Goal: Information Seeking & Learning: Learn about a topic

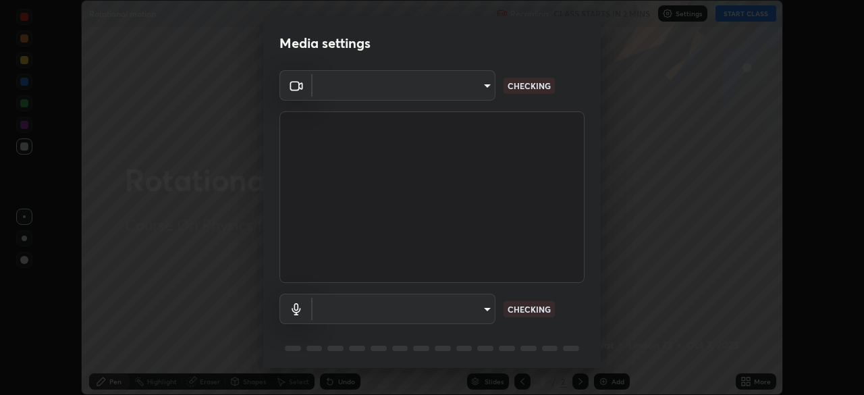
scroll to position [48, 0]
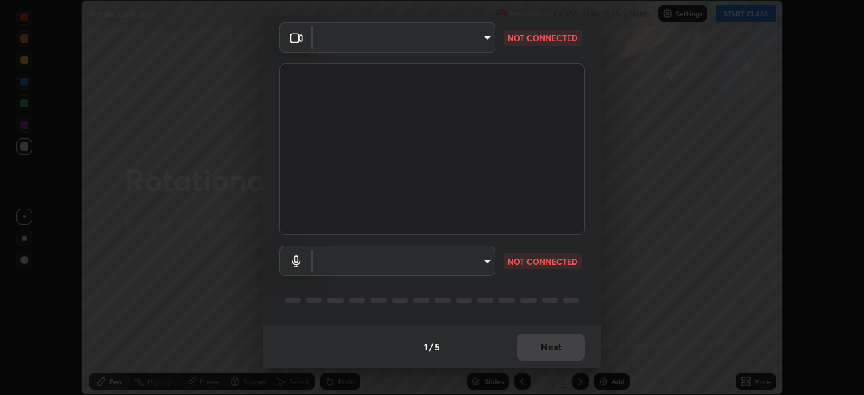
click at [460, 262] on body "Erase all Rotational motion Recording CLASS STARTS IN 2 MINS Settings START CLA…" at bounding box center [432, 197] width 864 height 395
type input "2e9b027d6a4255688e554df818383ce9ed5f881db366686a8468352ce6a31e43"
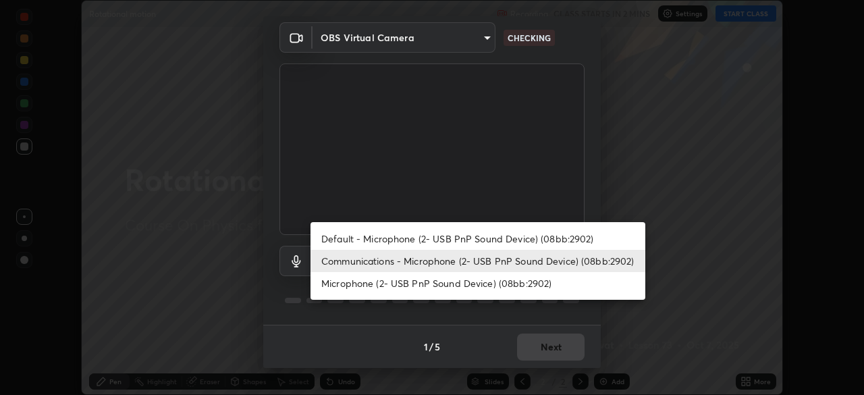
click at [471, 285] on li "Microphone (2- USB PnP Sound Device) (08bb:2902)" at bounding box center [478, 283] width 335 height 22
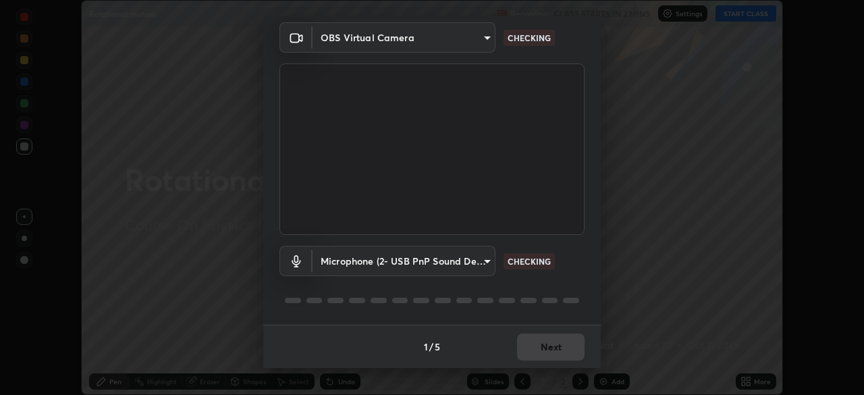
click at [472, 270] on body "Erase all Rotational motion Recording CLASS STARTS IN 2 MINS Settings START CLA…" at bounding box center [432, 197] width 864 height 395
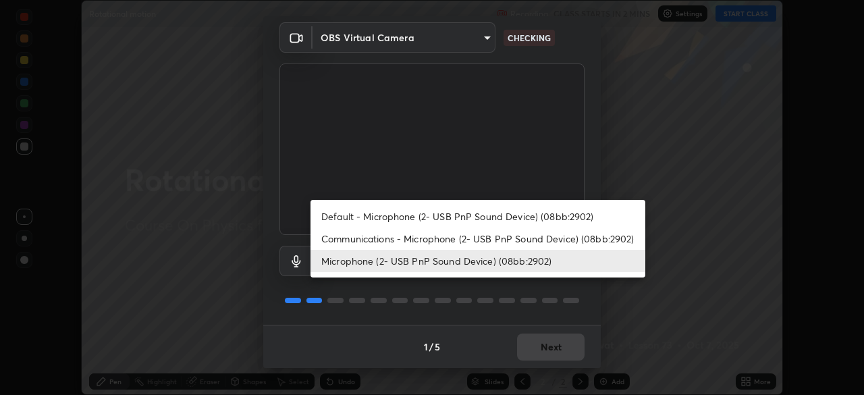
click at [479, 240] on li "Communications - Microphone (2- USB PnP Sound Device) (08bb:2902)" at bounding box center [478, 238] width 335 height 22
type input "communications"
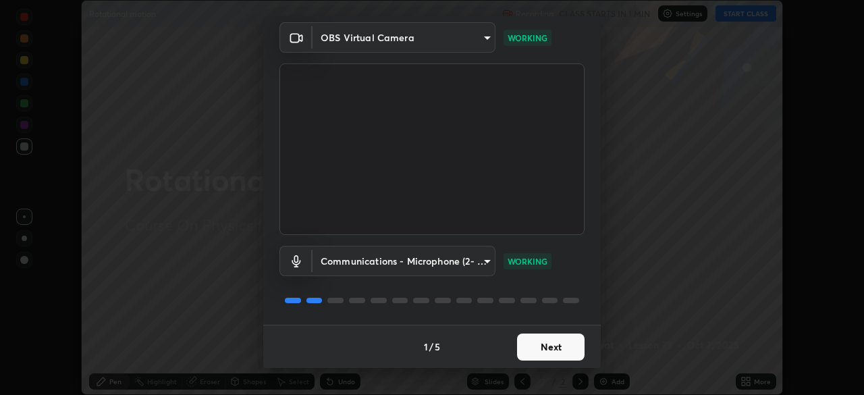
click at [558, 348] on button "Next" at bounding box center [551, 346] width 68 height 27
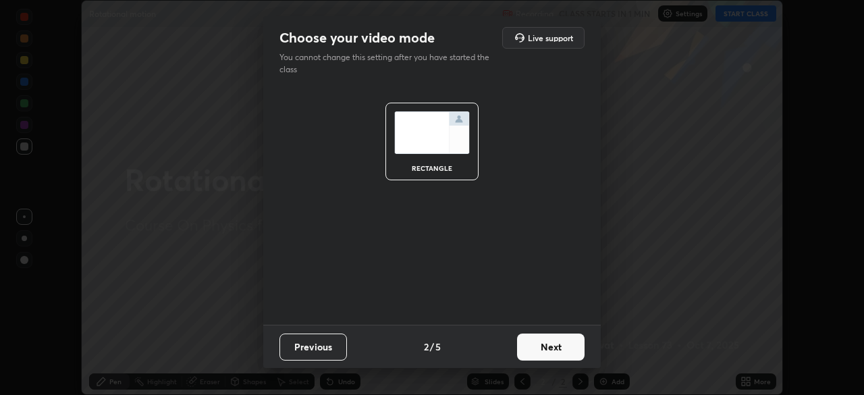
scroll to position [0, 0]
click at [558, 348] on button "Next" at bounding box center [551, 346] width 68 height 27
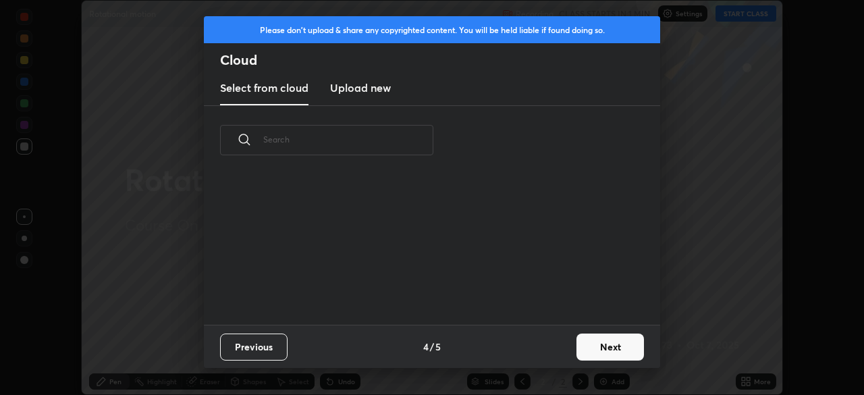
click at [593, 346] on button "Next" at bounding box center [610, 346] width 68 height 27
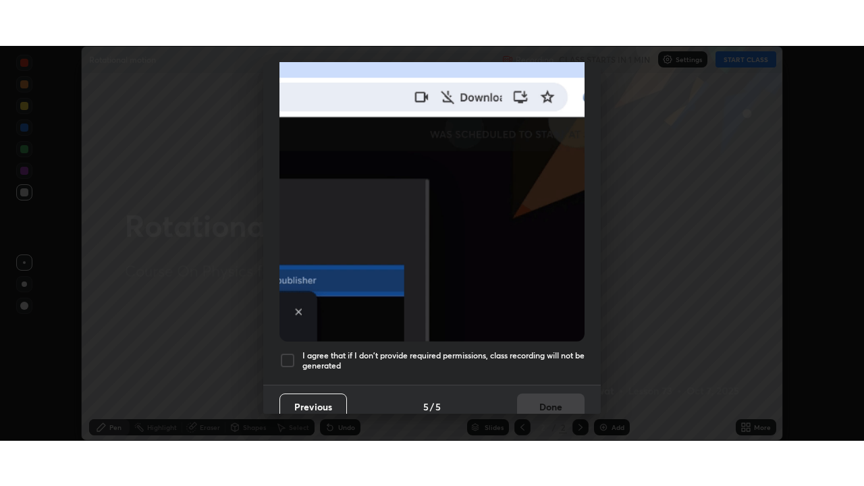
scroll to position [323, 0]
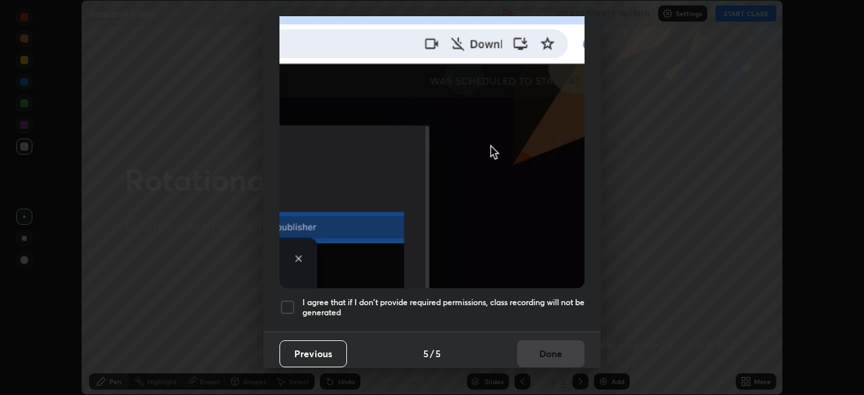
click at [425, 304] on h5 "I agree that if I don't provide required permissions, class recording will not …" at bounding box center [443, 307] width 282 height 21
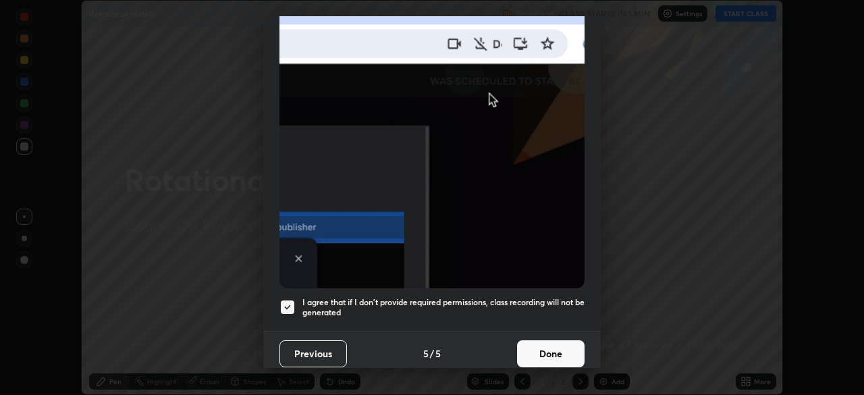
click at [552, 345] on button "Done" at bounding box center [551, 353] width 68 height 27
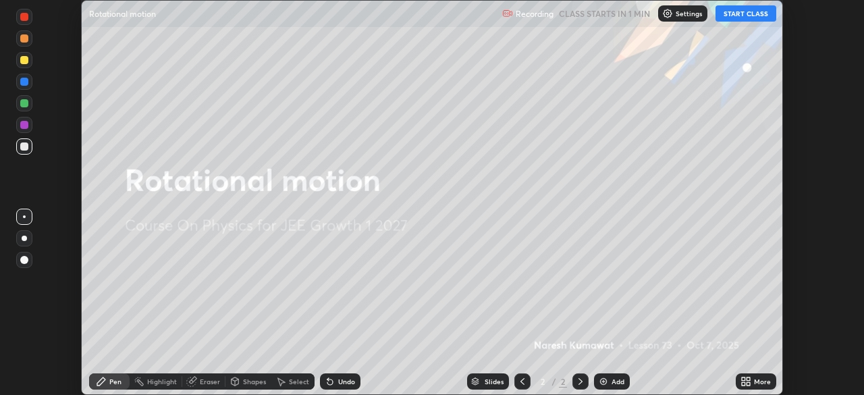
click at [616, 383] on div "Add" at bounding box center [618, 381] width 13 height 7
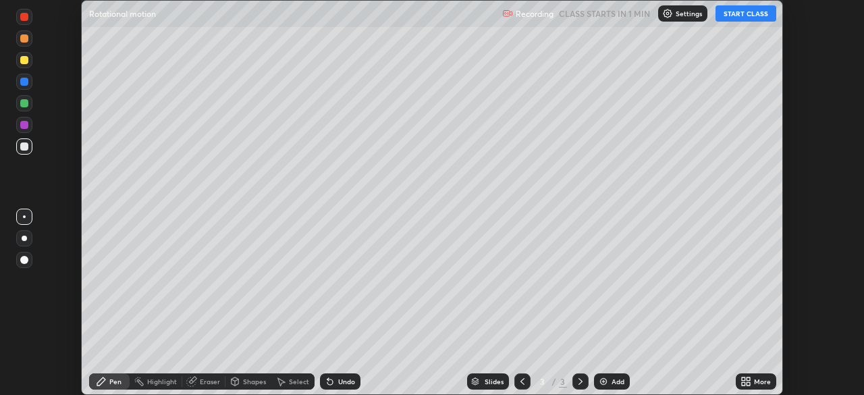
click at [737, 16] on button "START CLASS" at bounding box center [746, 13] width 61 height 16
click at [753, 381] on div "More" at bounding box center [756, 381] width 41 height 16
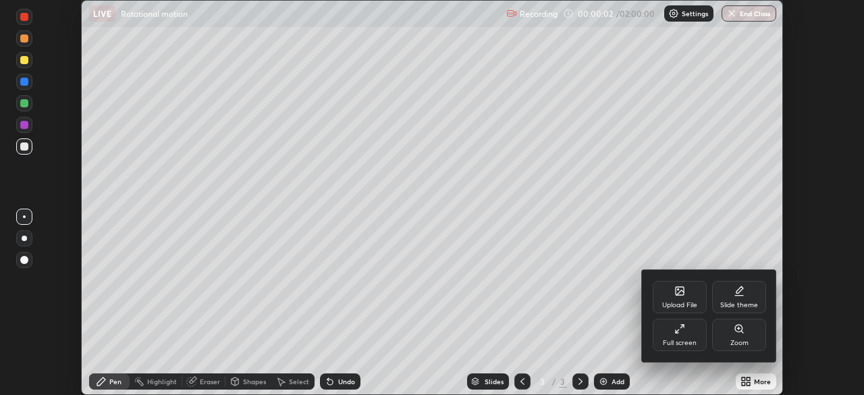
click at [686, 340] on div "Full screen" at bounding box center [680, 343] width 34 height 7
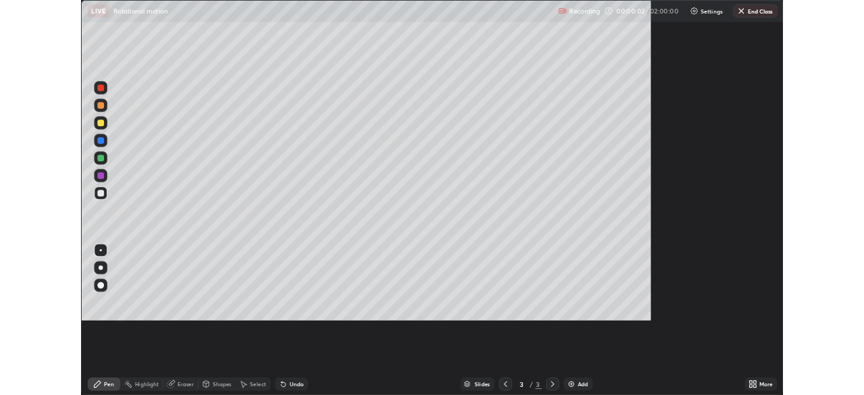
scroll to position [486, 864]
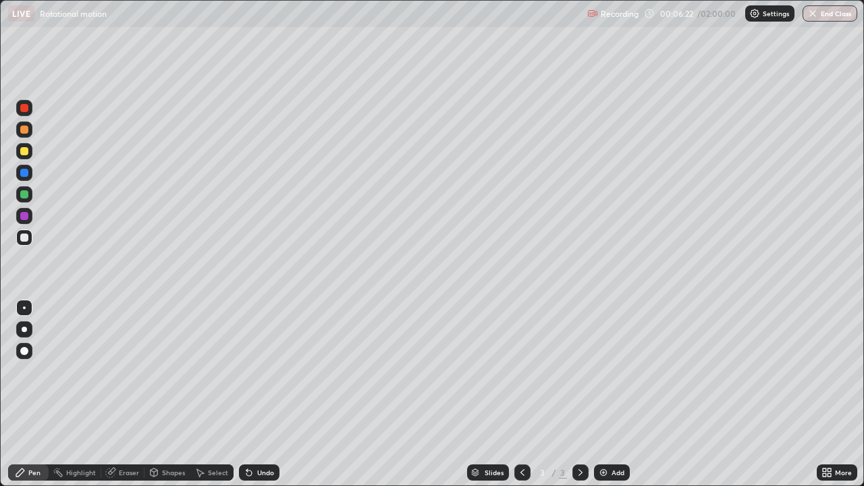
click at [260, 394] on div "Undo" at bounding box center [265, 472] width 17 height 7
click at [255, 394] on div "Undo" at bounding box center [259, 472] width 41 height 16
click at [258, 394] on div "Undo" at bounding box center [259, 472] width 41 height 16
click at [255, 394] on div "Undo" at bounding box center [259, 472] width 41 height 16
click at [608, 394] on div "Add" at bounding box center [612, 472] width 36 height 16
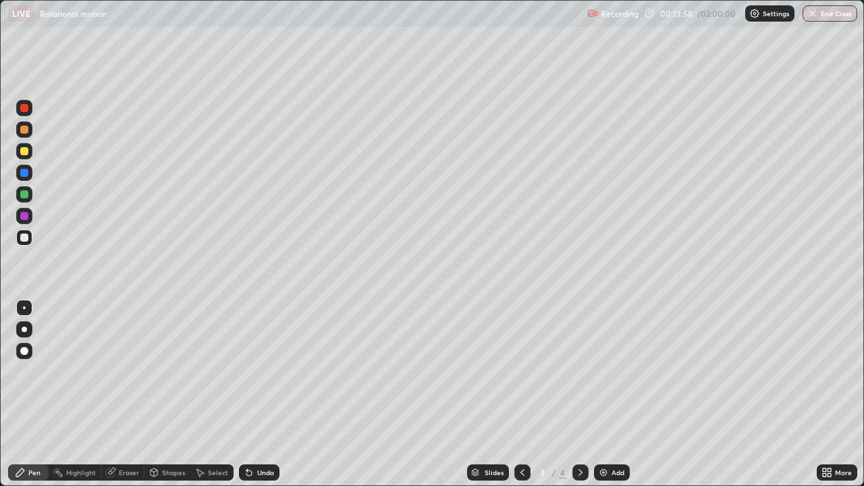
click at [126, 394] on div "Eraser" at bounding box center [129, 472] width 20 height 7
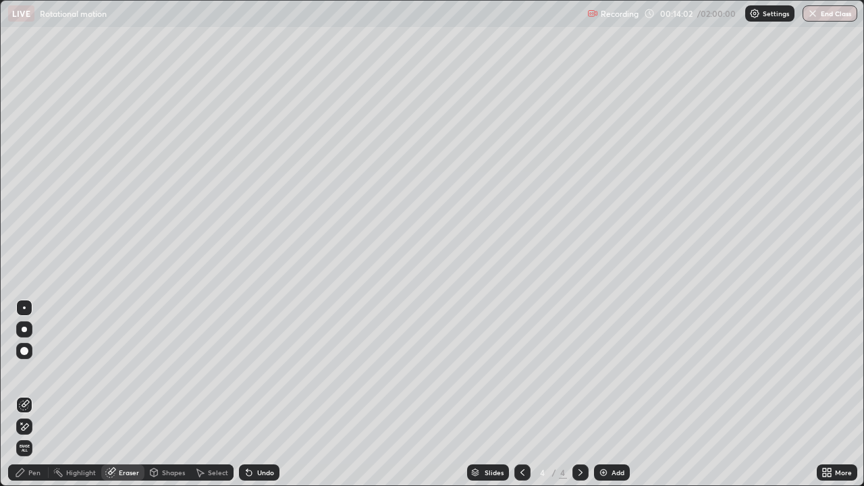
click at [32, 394] on div "Pen" at bounding box center [34, 472] width 12 height 7
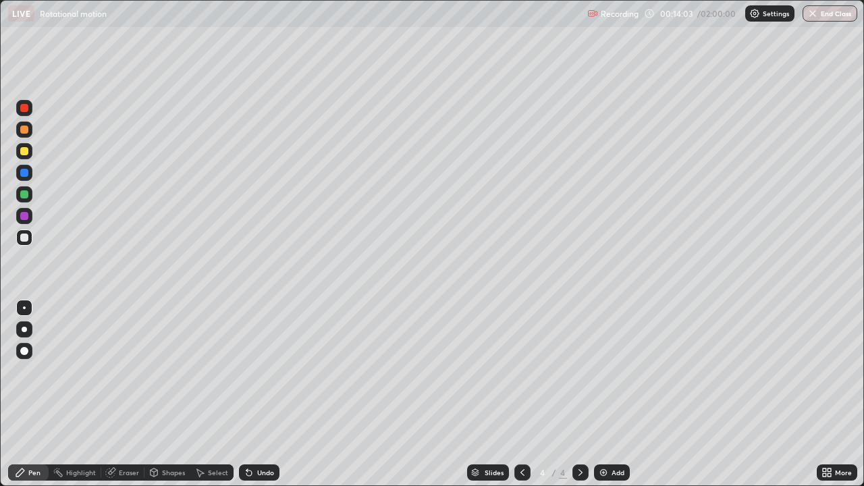
click at [33, 394] on div "Pen" at bounding box center [34, 472] width 12 height 7
click at [522, 394] on icon at bounding box center [522, 472] width 11 height 11
click at [272, 394] on div "Undo" at bounding box center [259, 472] width 41 height 16
click at [138, 394] on div "Eraser" at bounding box center [129, 472] width 20 height 7
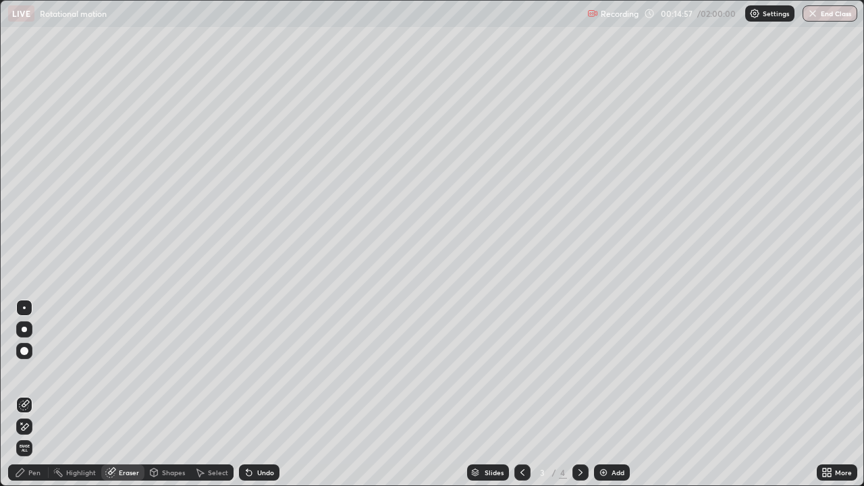
click at [31, 394] on div "Pen" at bounding box center [34, 472] width 12 height 7
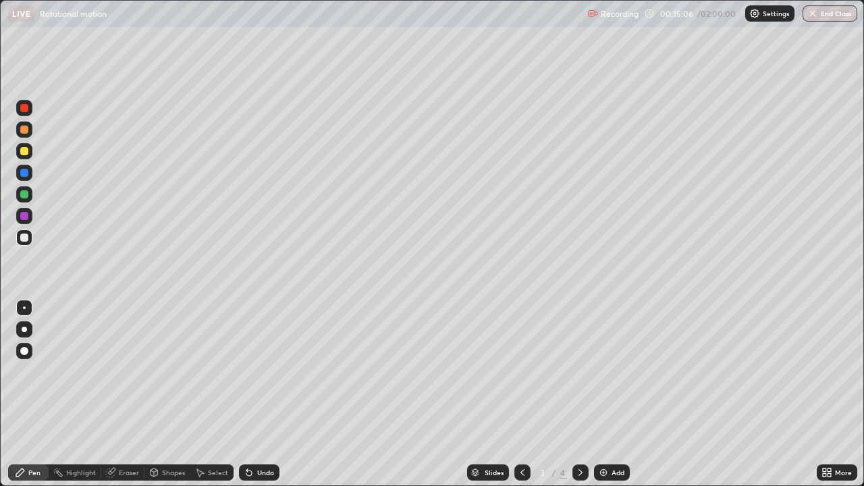
click at [579, 394] on icon at bounding box center [581, 472] width 4 height 7
click at [266, 394] on div "Undo" at bounding box center [259, 472] width 41 height 16
click at [269, 394] on div "Undo" at bounding box center [259, 472] width 41 height 16
click at [260, 394] on div "Undo" at bounding box center [259, 472] width 41 height 16
click at [521, 394] on icon at bounding box center [522, 472] width 11 height 11
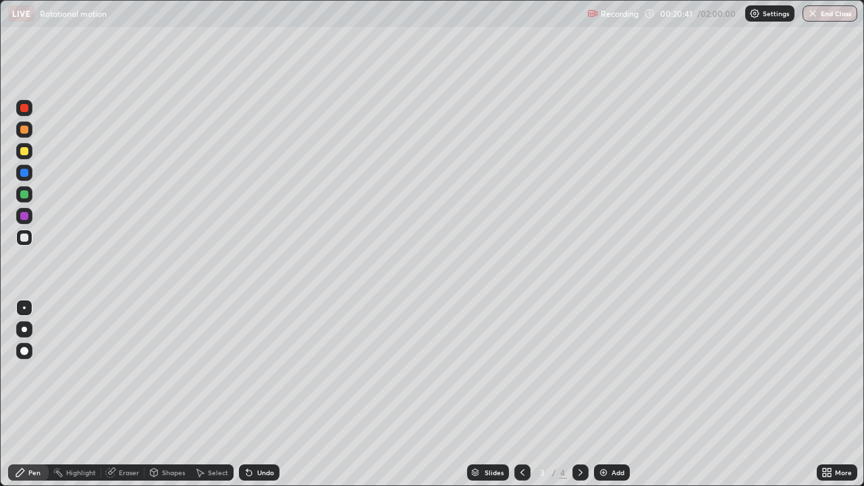
click at [581, 394] on icon at bounding box center [580, 472] width 11 height 11
click at [526, 394] on icon at bounding box center [522, 472] width 11 height 11
click at [576, 394] on icon at bounding box center [580, 472] width 11 height 11
click at [610, 394] on div "Add" at bounding box center [612, 472] width 36 height 16
click at [257, 394] on div "Undo" at bounding box center [265, 472] width 17 height 7
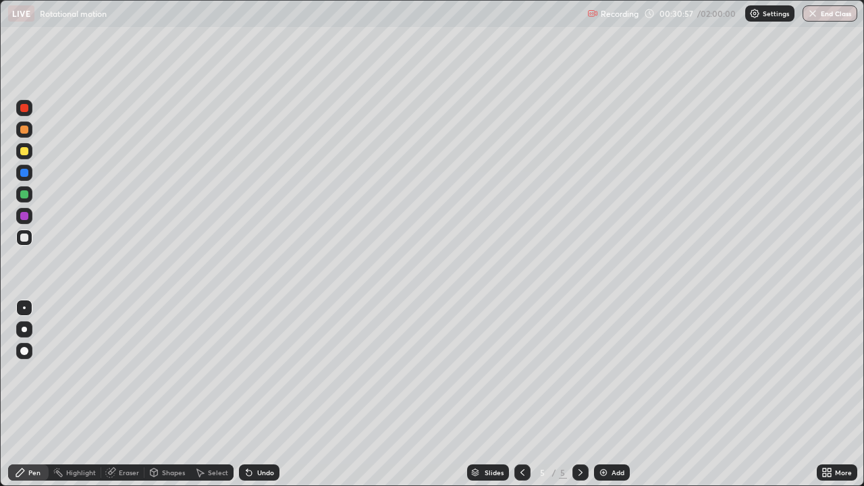
click at [267, 394] on div "Undo" at bounding box center [259, 472] width 41 height 16
click at [267, 394] on div "Undo" at bounding box center [265, 472] width 17 height 7
click at [265, 394] on div "Undo" at bounding box center [265, 472] width 17 height 7
click at [266, 394] on div "Undo" at bounding box center [259, 472] width 41 height 16
click at [579, 394] on icon at bounding box center [580, 472] width 11 height 11
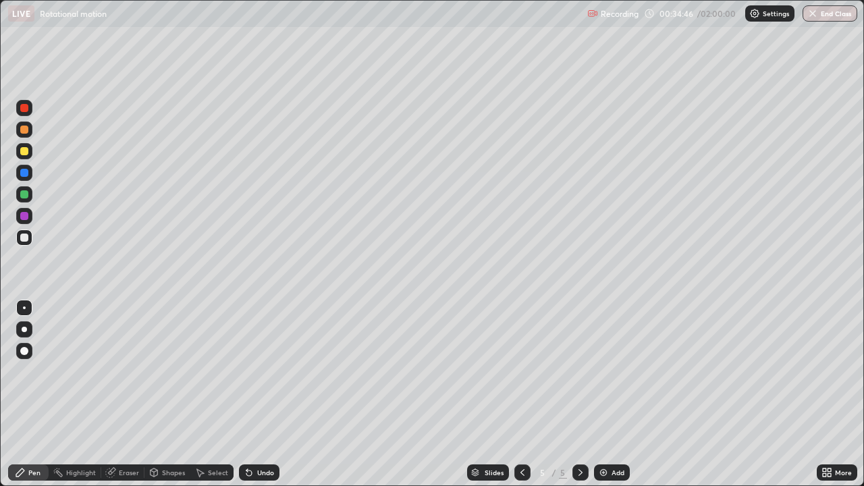
click at [612, 394] on div "Add" at bounding box center [618, 472] width 13 height 7
click at [257, 394] on div "Undo" at bounding box center [265, 472] width 17 height 7
click at [261, 394] on div "Undo" at bounding box center [265, 472] width 17 height 7
click at [268, 394] on div "Undo" at bounding box center [259, 472] width 41 height 16
click at [612, 394] on div "Add" at bounding box center [618, 472] width 13 height 7
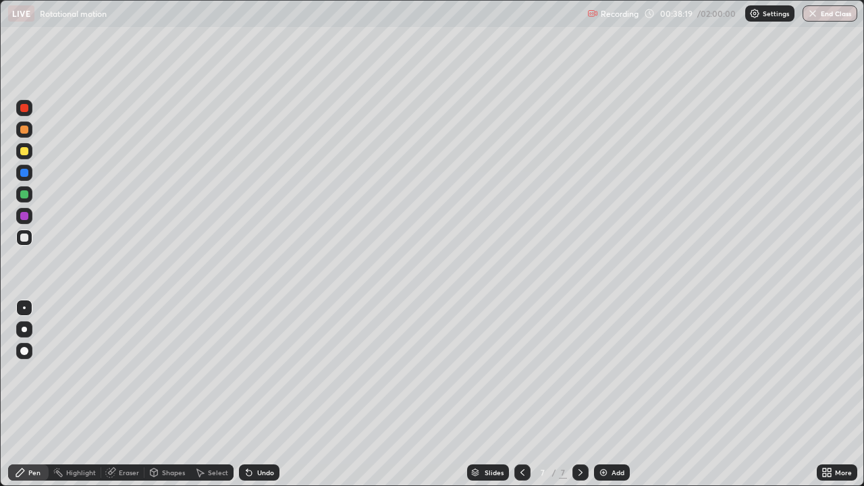
click at [247, 394] on icon at bounding box center [248, 473] width 5 height 5
click at [261, 394] on div "Undo" at bounding box center [265, 472] width 17 height 7
click at [267, 394] on div "Undo" at bounding box center [265, 472] width 17 height 7
click at [606, 394] on img at bounding box center [603, 472] width 11 height 11
click at [252, 394] on div "Undo" at bounding box center [259, 472] width 41 height 16
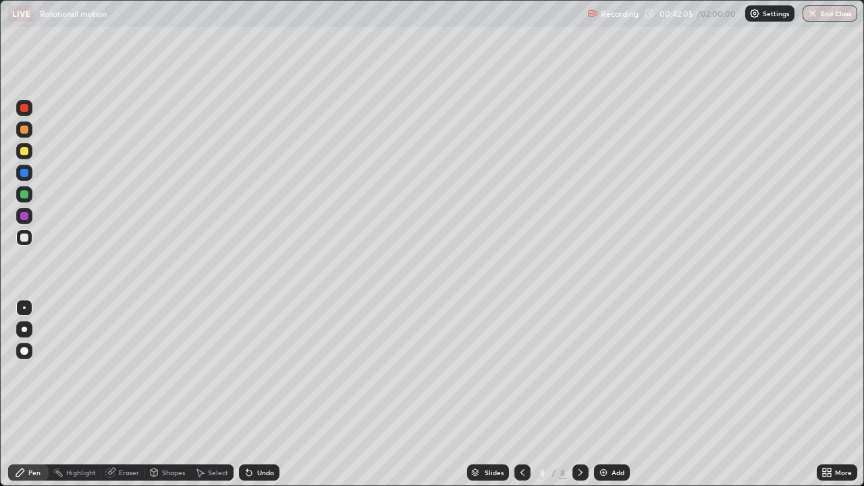
click at [252, 394] on div "Undo" at bounding box center [259, 472] width 41 height 16
click at [246, 394] on icon at bounding box center [246, 469] width 1 height 1
click at [250, 394] on div "Undo" at bounding box center [257, 472] width 46 height 27
click at [126, 394] on div "Eraser" at bounding box center [129, 472] width 20 height 7
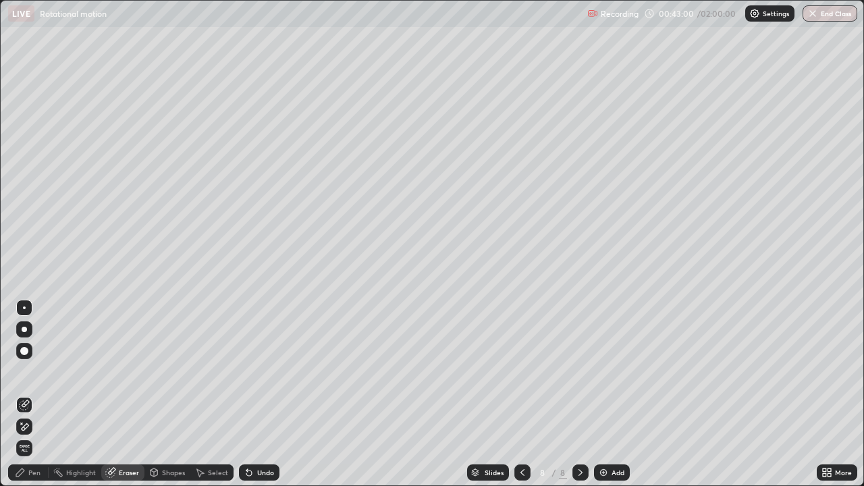
click at [254, 394] on div "Undo" at bounding box center [259, 472] width 41 height 16
click at [33, 394] on div "Pen" at bounding box center [34, 472] width 12 height 7
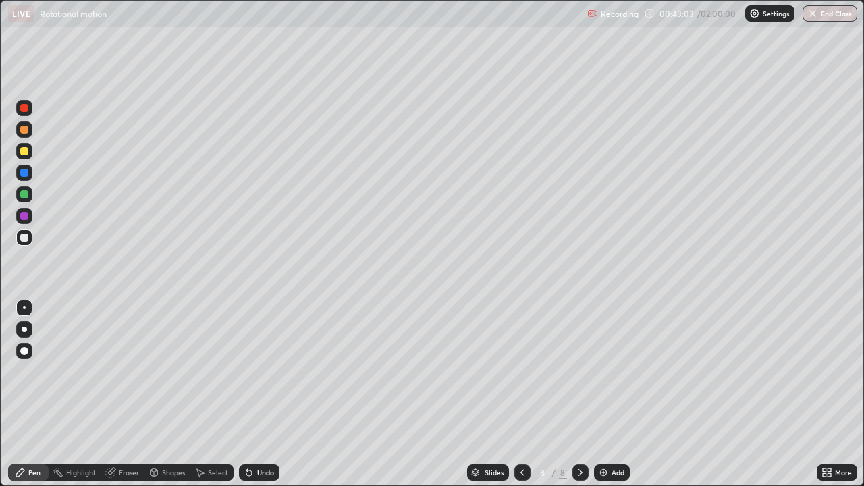
click at [114, 394] on icon at bounding box center [111, 471] width 7 height 7
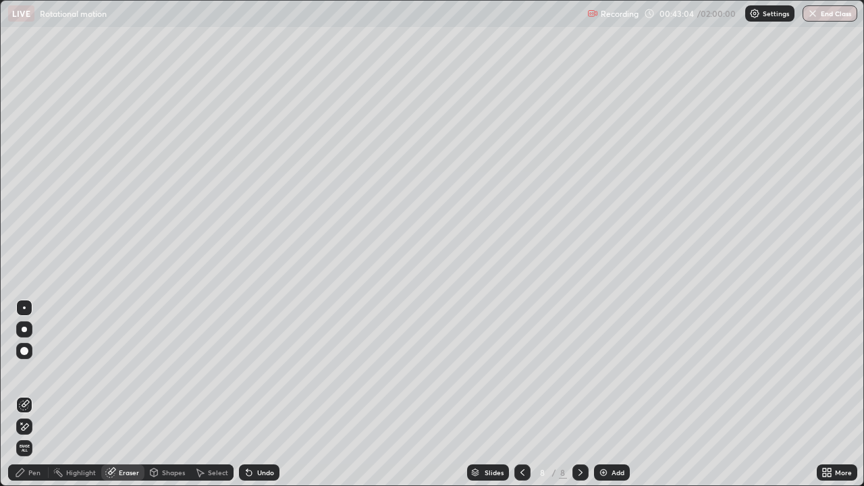
click at [22, 394] on icon at bounding box center [25, 426] width 7 height 7
click at [29, 394] on div "Pen" at bounding box center [34, 472] width 12 height 7
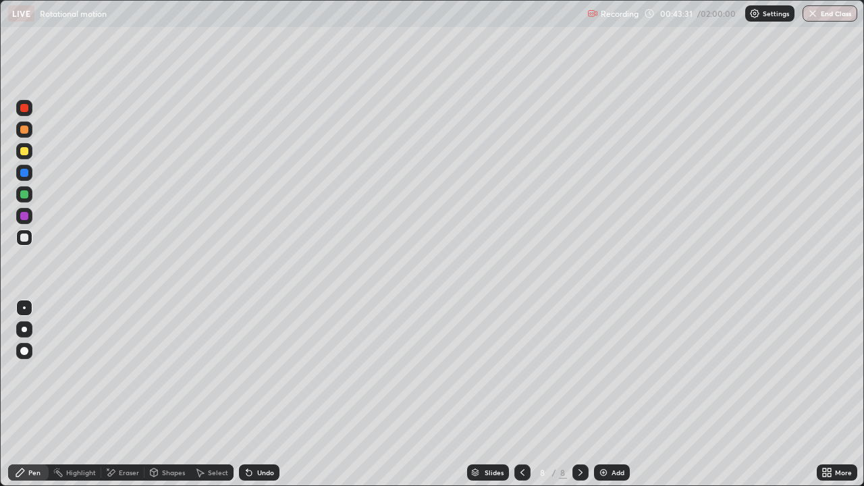
click at [122, 394] on div "Eraser" at bounding box center [129, 472] width 20 height 7
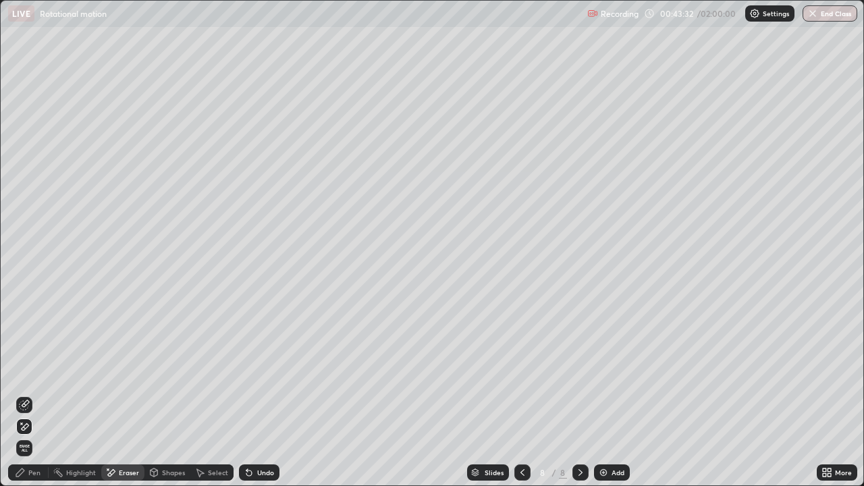
click at [34, 394] on div "Pen" at bounding box center [34, 472] width 12 height 7
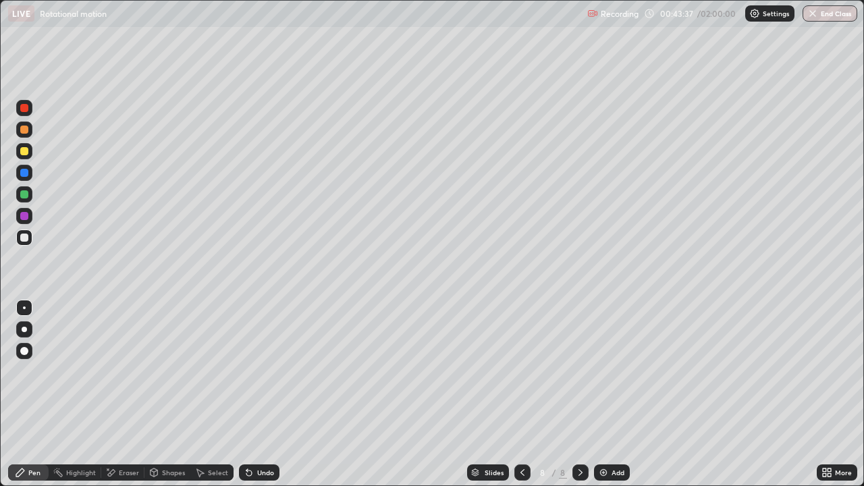
click at [123, 394] on div "Eraser" at bounding box center [129, 472] width 20 height 7
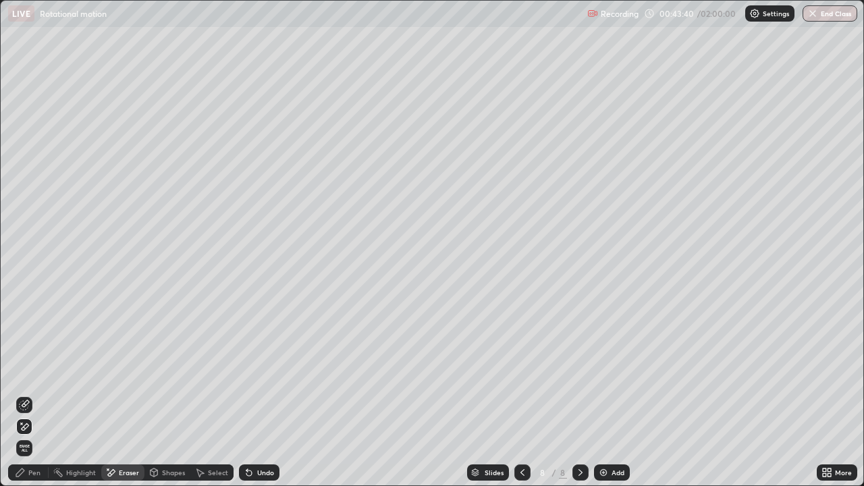
click at [26, 394] on div "Pen" at bounding box center [28, 472] width 41 height 16
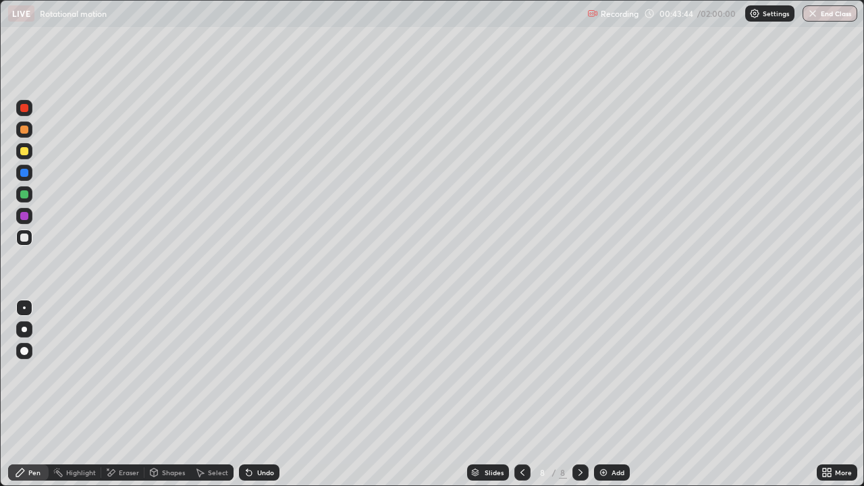
click at [120, 394] on div "Eraser" at bounding box center [129, 472] width 20 height 7
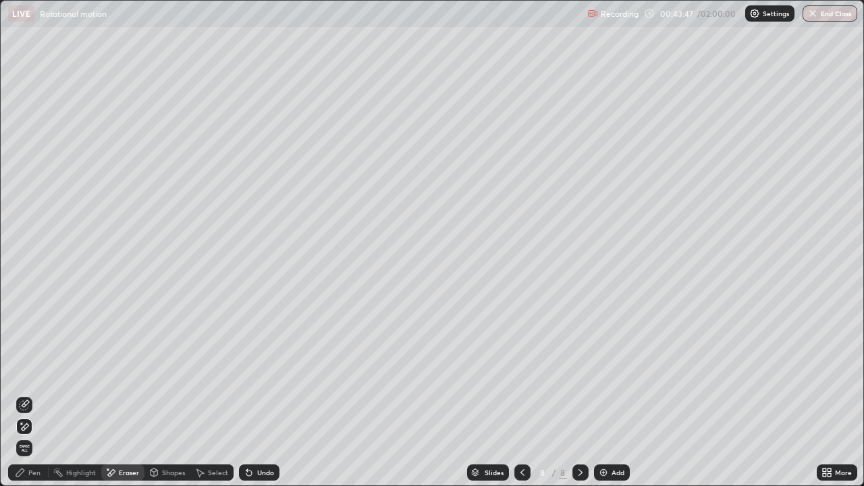
click at [34, 394] on div "Pen" at bounding box center [34, 472] width 12 height 7
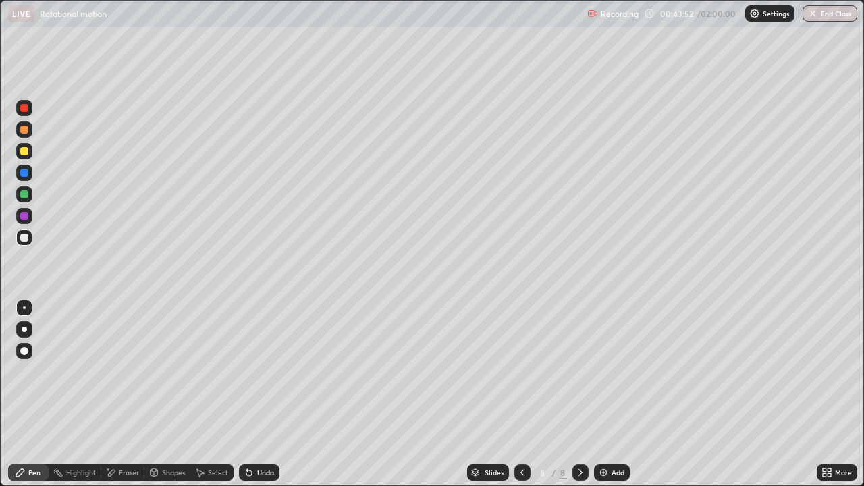
click at [248, 394] on icon at bounding box center [248, 473] width 5 height 5
click at [265, 394] on div "Undo" at bounding box center [259, 472] width 41 height 16
click at [264, 394] on div "Undo" at bounding box center [265, 472] width 17 height 7
click at [266, 394] on div "Undo" at bounding box center [265, 472] width 17 height 7
click at [263, 394] on div "Undo" at bounding box center [259, 472] width 41 height 16
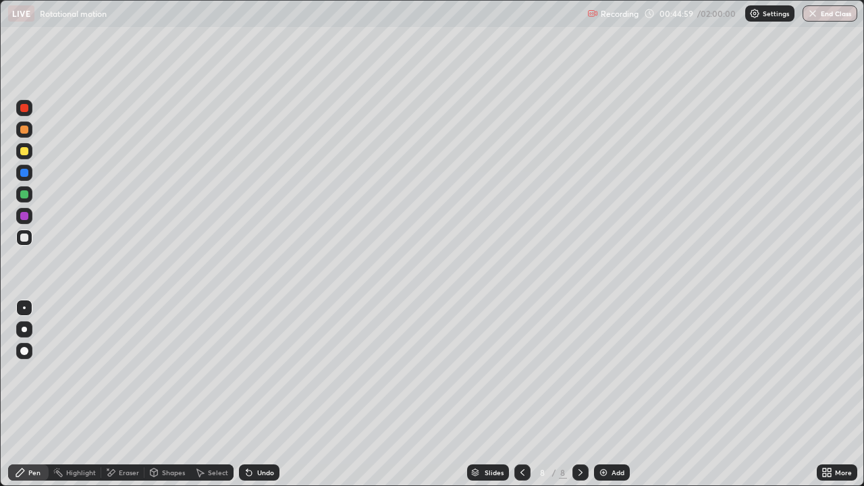
click at [263, 394] on div "Undo" at bounding box center [259, 472] width 41 height 16
click at [122, 394] on div "Eraser" at bounding box center [129, 472] width 20 height 7
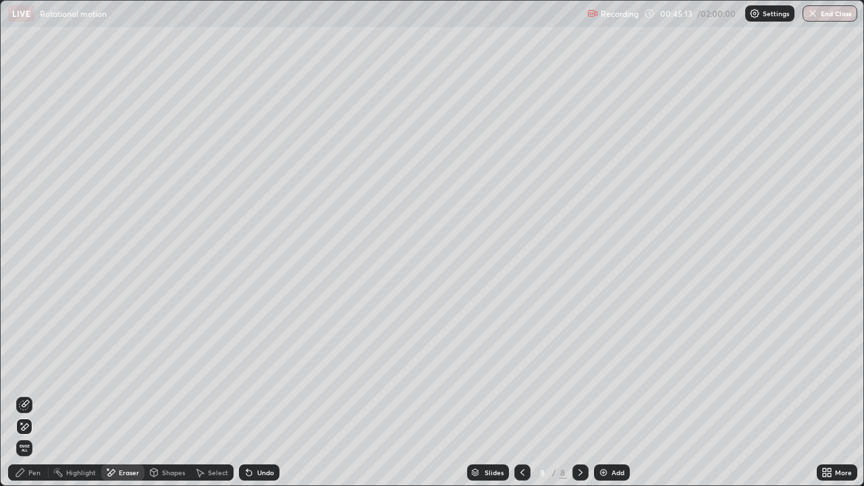
click at [41, 394] on div "Pen" at bounding box center [28, 472] width 41 height 16
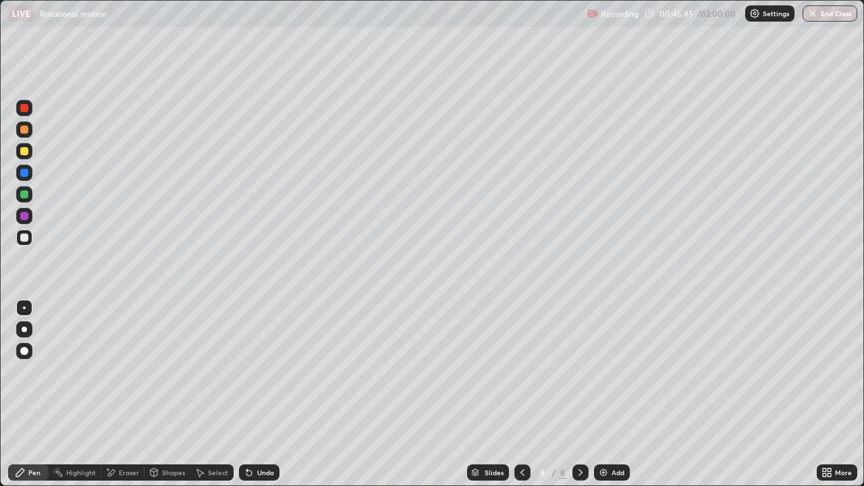
click at [522, 394] on icon at bounding box center [522, 472] width 11 height 11
click at [519, 394] on icon at bounding box center [522, 472] width 11 height 11
click at [527, 394] on div at bounding box center [522, 472] width 16 height 16
click at [582, 394] on div at bounding box center [580, 472] width 16 height 16
click at [582, 394] on icon at bounding box center [580, 472] width 11 height 11
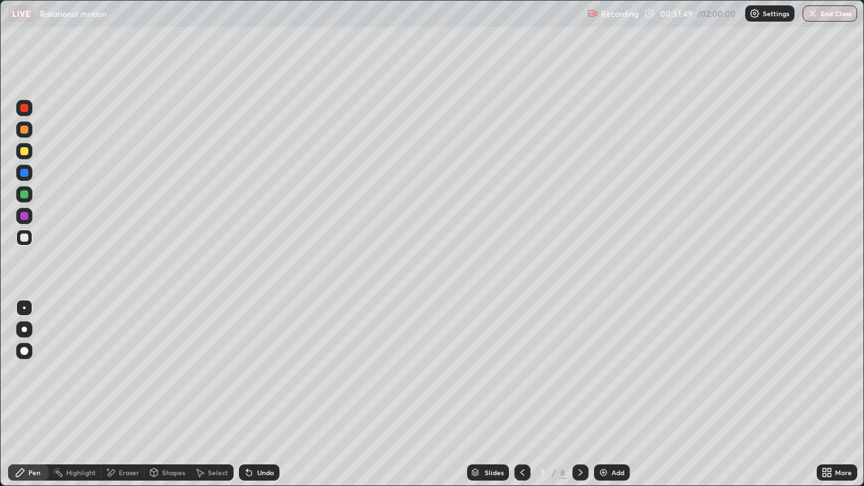
click at [579, 394] on icon at bounding box center [580, 472] width 11 height 11
click at [618, 394] on div "Add" at bounding box center [618, 472] width 13 height 7
click at [251, 394] on div "Undo" at bounding box center [259, 472] width 41 height 16
click at [127, 394] on div "Eraser" at bounding box center [129, 472] width 20 height 7
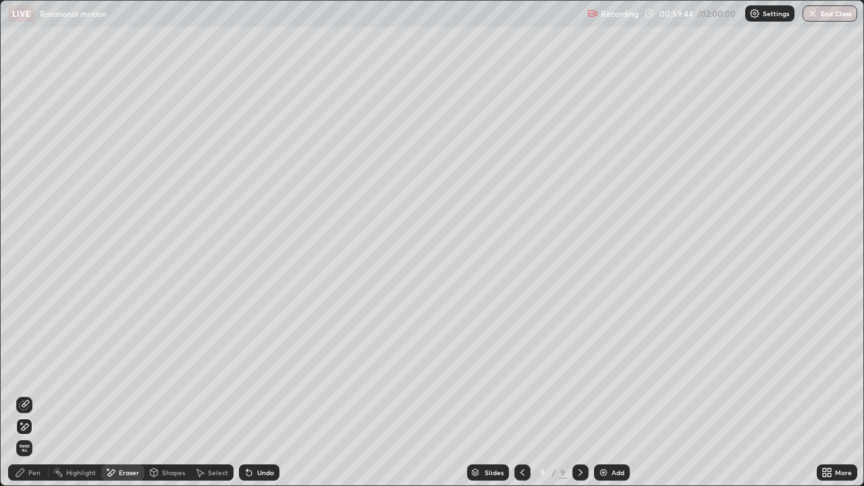
click at [22, 394] on icon at bounding box center [20, 472] width 11 height 11
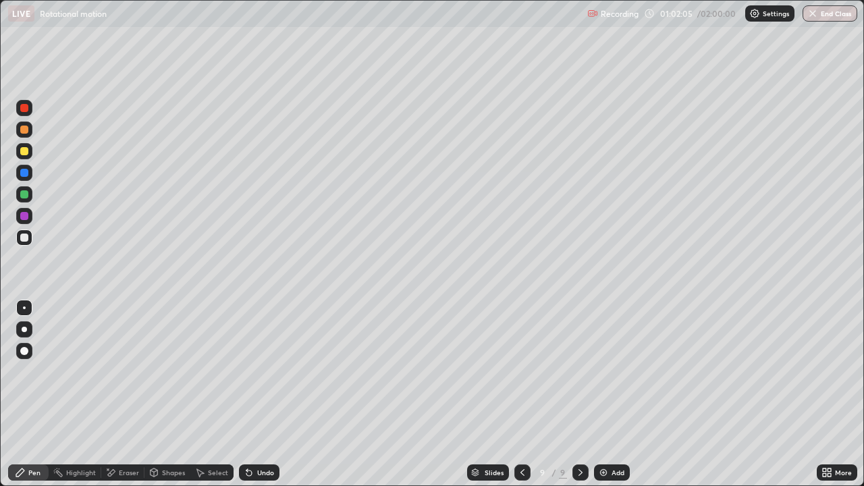
click at [612, 394] on div "Add" at bounding box center [618, 472] width 13 height 7
click at [520, 394] on icon at bounding box center [521, 472] width 11 height 11
click at [162, 394] on div "Shapes" at bounding box center [173, 472] width 23 height 7
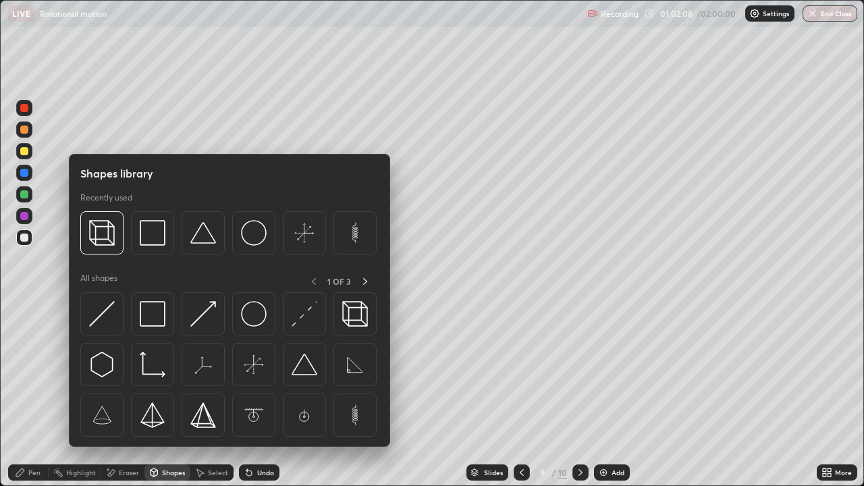
click at [127, 394] on div "Eraser" at bounding box center [129, 472] width 20 height 7
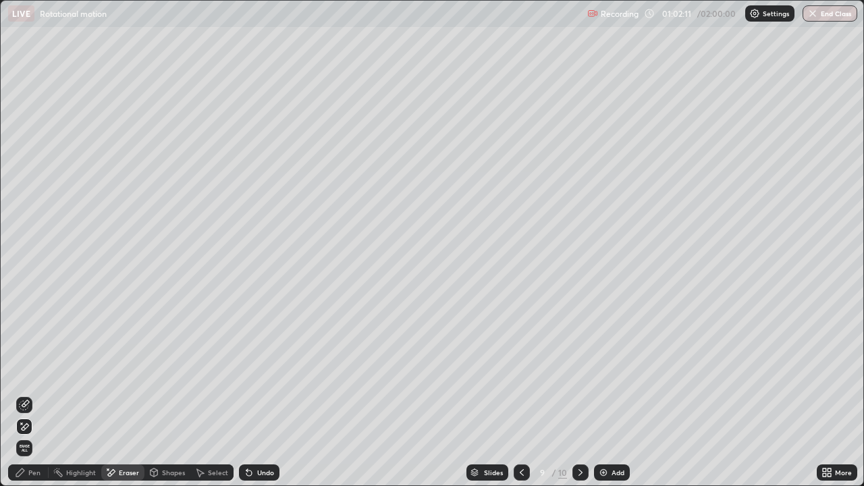
click at [32, 394] on div "Pen" at bounding box center [34, 472] width 12 height 7
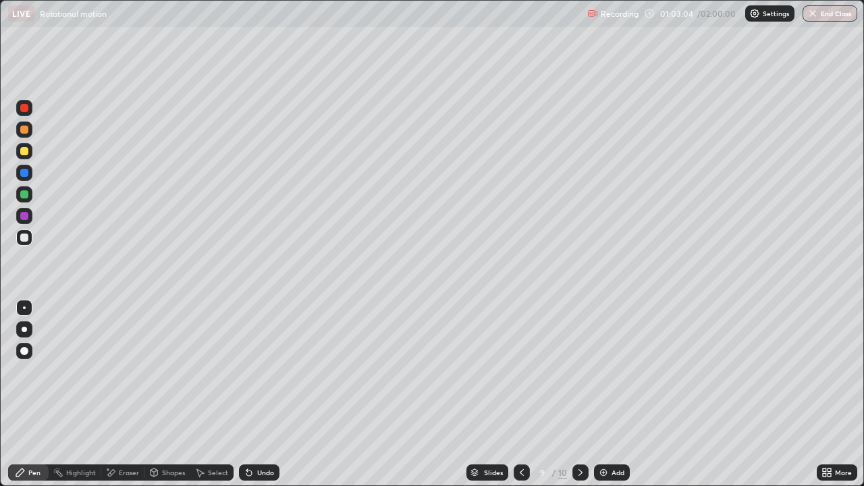
click at [264, 394] on div "Undo" at bounding box center [265, 472] width 17 height 7
click at [263, 394] on div "Undo" at bounding box center [265, 472] width 17 height 7
click at [579, 394] on icon at bounding box center [580, 472] width 11 height 11
click at [254, 394] on div "Undo" at bounding box center [259, 472] width 41 height 16
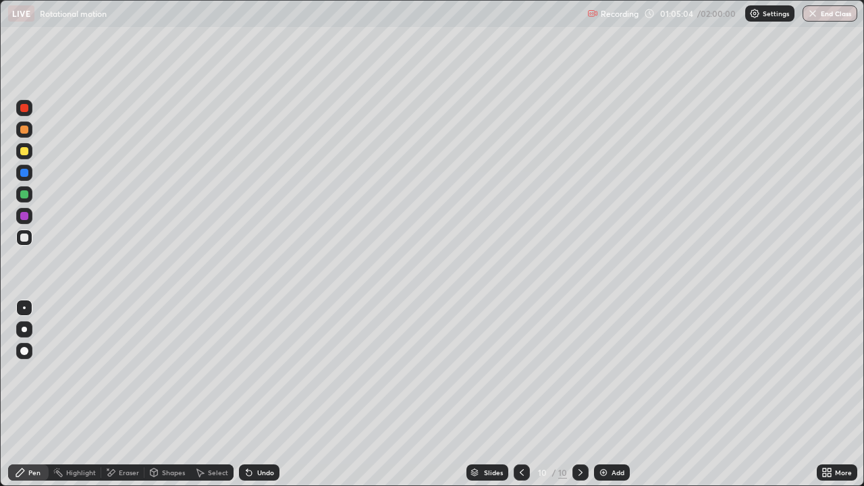
click at [254, 394] on div "Undo" at bounding box center [259, 472] width 41 height 16
click at [268, 394] on div "Undo" at bounding box center [259, 472] width 41 height 16
click at [610, 394] on div "Add" at bounding box center [612, 472] width 36 height 16
click at [129, 394] on div "Eraser" at bounding box center [129, 472] width 20 height 7
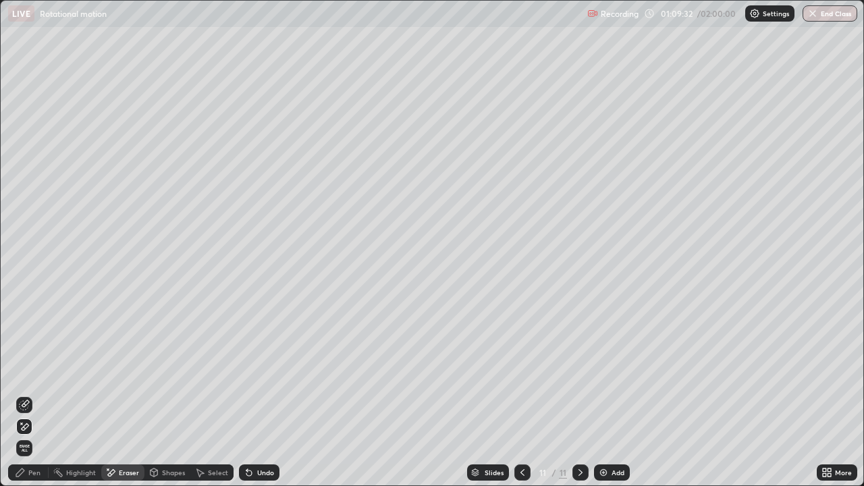
click at [521, 394] on icon at bounding box center [522, 472] width 11 height 11
click at [34, 394] on div "Pen" at bounding box center [34, 472] width 12 height 7
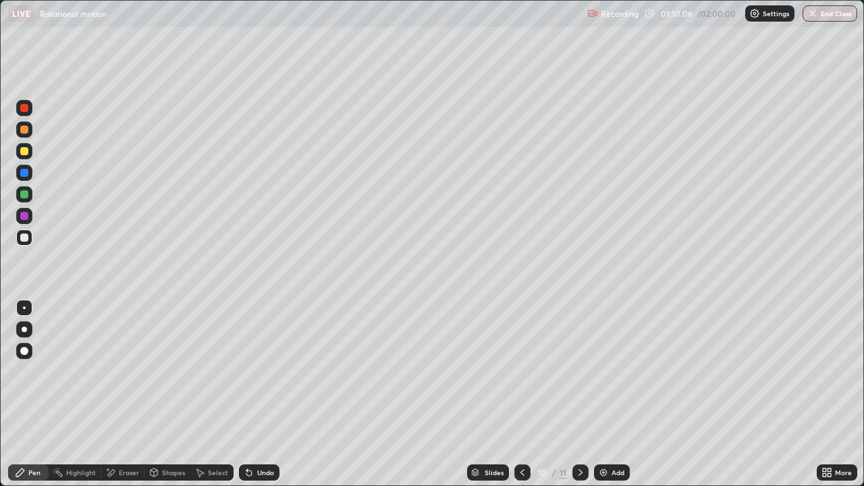
click at [521, 394] on icon at bounding box center [522, 472] width 11 height 11
click at [579, 394] on icon at bounding box center [580, 472] width 11 height 11
click at [578, 394] on icon at bounding box center [580, 472] width 11 height 11
click at [124, 394] on div "Eraser" at bounding box center [129, 472] width 20 height 7
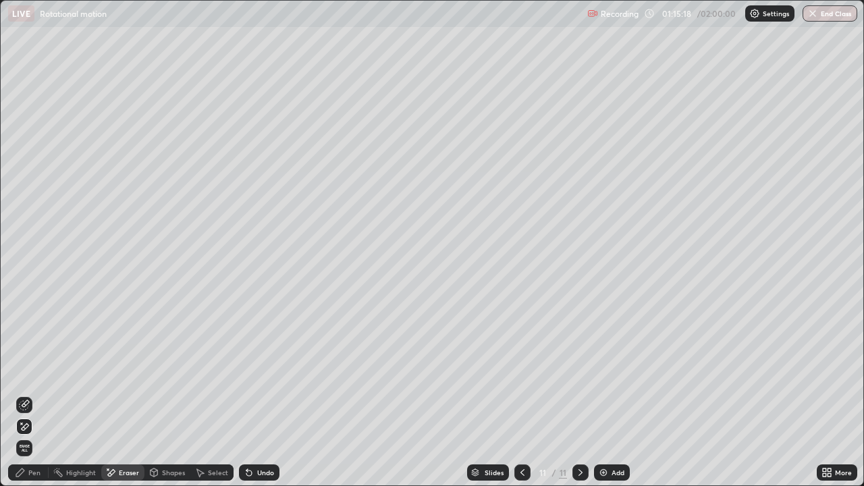
click at [36, 394] on div "Pen" at bounding box center [34, 472] width 12 height 7
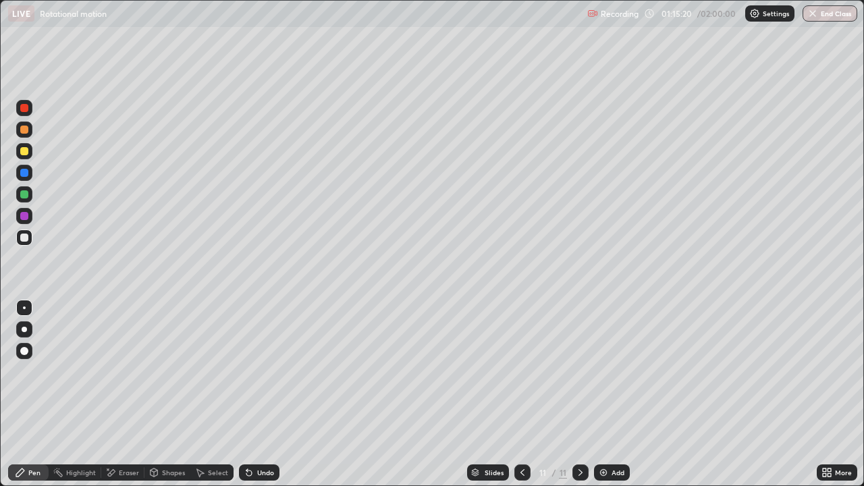
click at [260, 394] on div "Undo" at bounding box center [259, 472] width 41 height 16
click at [619, 394] on div "Add" at bounding box center [618, 472] width 13 height 7
click at [522, 394] on icon at bounding box center [522, 472] width 11 height 11
click at [579, 394] on icon at bounding box center [580, 472] width 11 height 11
click at [239, 394] on div "Undo" at bounding box center [259, 472] width 41 height 16
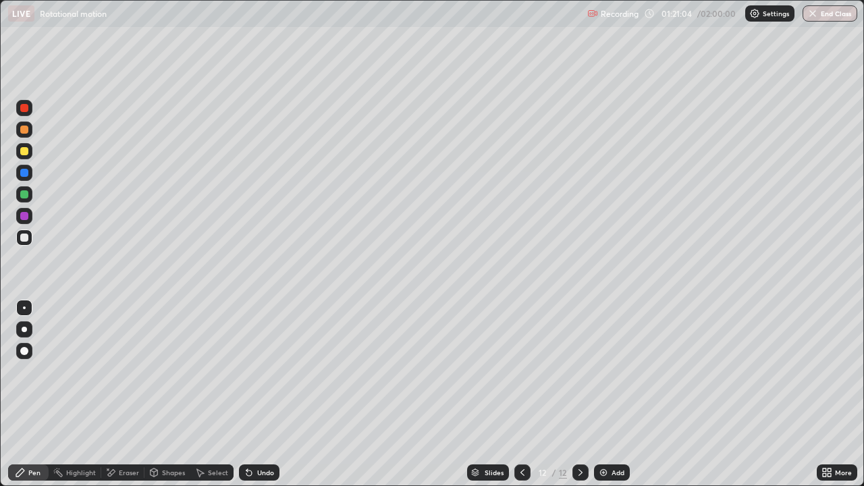
click at [608, 394] on div "Add" at bounding box center [612, 472] width 36 height 16
click at [257, 394] on div "Undo" at bounding box center [259, 472] width 41 height 16
click at [252, 394] on div "Undo" at bounding box center [259, 472] width 41 height 16
click at [259, 394] on div "Undo" at bounding box center [259, 472] width 41 height 16
click at [260, 394] on div "Undo" at bounding box center [265, 472] width 17 height 7
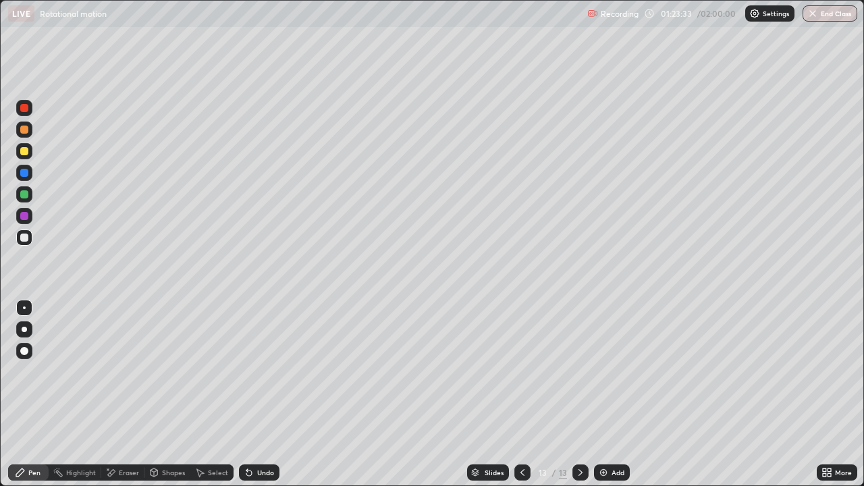
click at [522, 394] on icon at bounding box center [522, 472] width 11 height 11
click at [521, 394] on icon at bounding box center [522, 472] width 11 height 11
click at [579, 394] on icon at bounding box center [580, 472] width 11 height 11
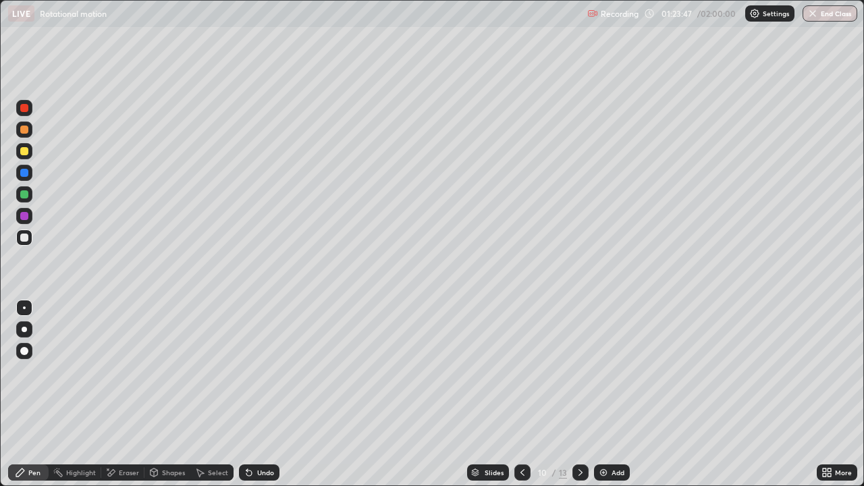
click at [579, 394] on icon at bounding box center [580, 472] width 11 height 11
click at [580, 394] on div at bounding box center [580, 472] width 16 height 16
click at [578, 394] on icon at bounding box center [580, 472] width 11 height 11
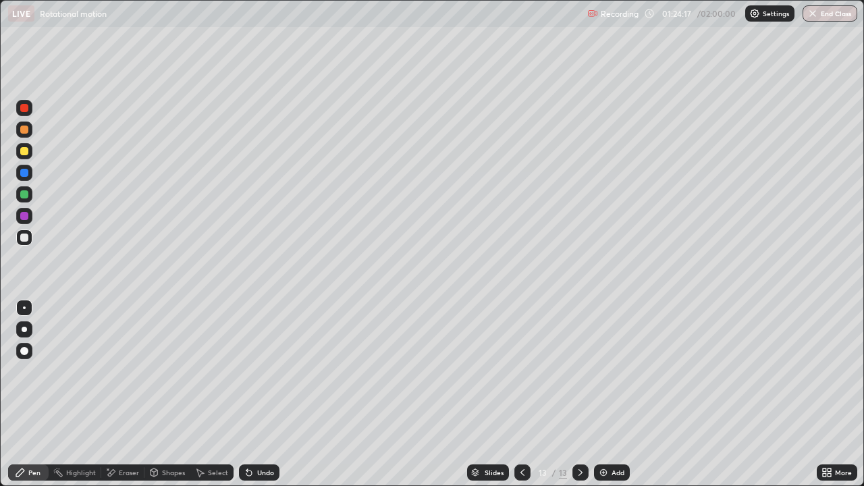
click at [522, 394] on icon at bounding box center [522, 472] width 4 height 7
click at [522, 394] on icon at bounding box center [522, 472] width 11 height 11
click at [572, 394] on div at bounding box center [580, 472] width 16 height 16
click at [575, 394] on icon at bounding box center [580, 472] width 11 height 11
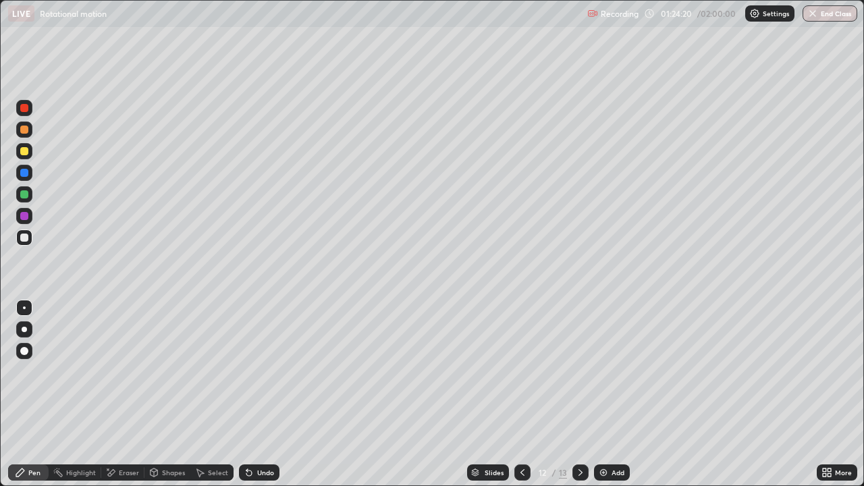
click at [579, 394] on icon at bounding box center [580, 472] width 11 height 11
click at [578, 394] on icon at bounding box center [580, 472] width 11 height 11
click at [579, 394] on icon at bounding box center [580, 472] width 11 height 11
click at [257, 394] on div "Undo" at bounding box center [265, 472] width 17 height 7
click at [258, 394] on div "Undo" at bounding box center [259, 472] width 41 height 16
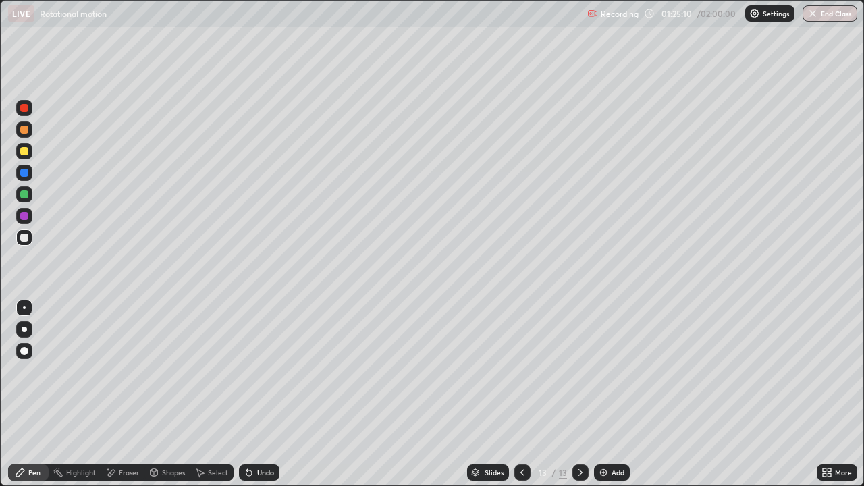
click at [265, 394] on div "Undo" at bounding box center [265, 472] width 17 height 7
click at [271, 394] on div "Undo" at bounding box center [259, 472] width 41 height 16
click at [616, 394] on div "Add" at bounding box center [618, 472] width 13 height 7
click at [572, 394] on div at bounding box center [580, 472] width 16 height 16
click at [521, 394] on icon at bounding box center [522, 472] width 11 height 11
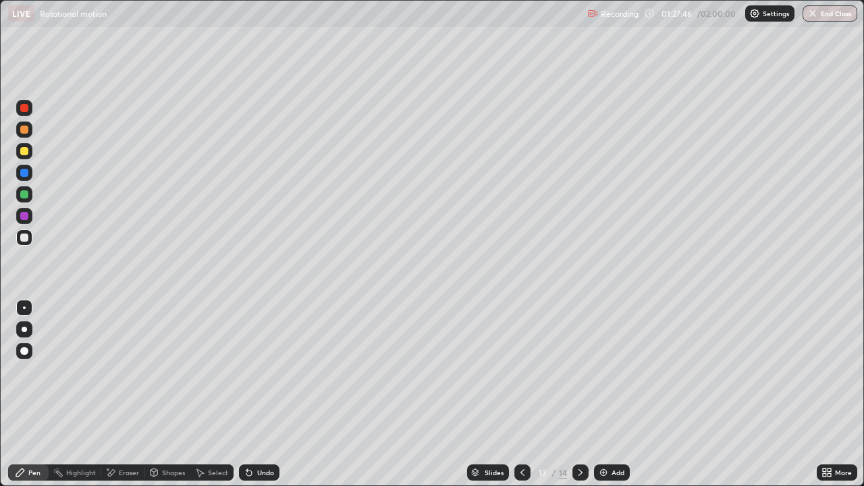
click at [572, 394] on div at bounding box center [580, 472] width 16 height 16
click at [257, 394] on div "Undo" at bounding box center [265, 472] width 17 height 7
click at [252, 394] on icon at bounding box center [249, 472] width 11 height 11
click at [254, 394] on div "Undo" at bounding box center [259, 472] width 41 height 16
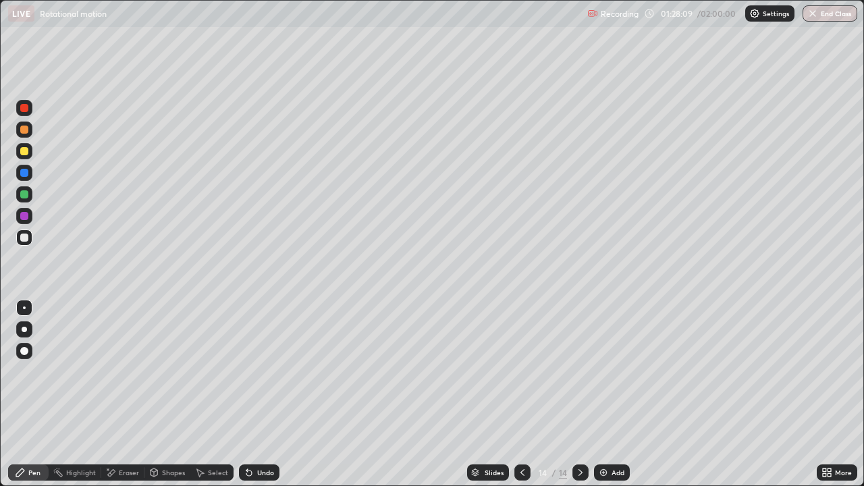
click at [253, 394] on div "Undo" at bounding box center [259, 472] width 41 height 16
click at [521, 394] on icon at bounding box center [522, 472] width 11 height 11
click at [520, 394] on icon at bounding box center [522, 472] width 11 height 11
click at [521, 394] on icon at bounding box center [522, 472] width 11 height 11
click at [522, 394] on icon at bounding box center [522, 472] width 4 height 7
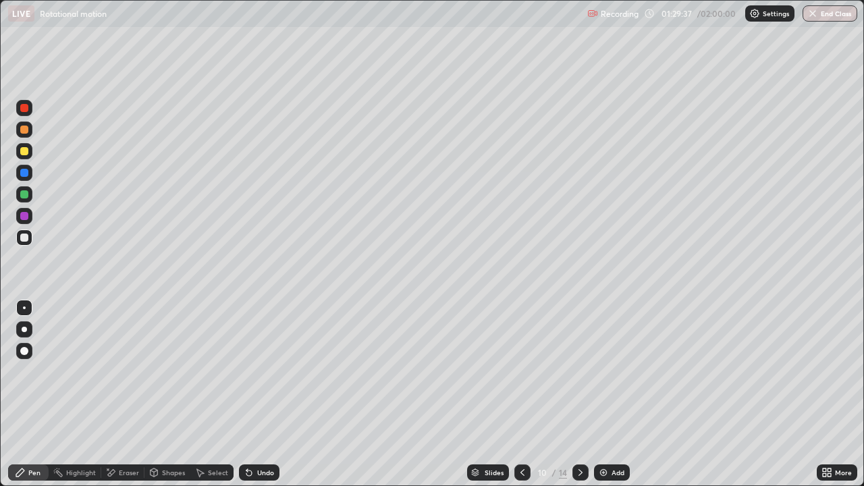
click at [520, 394] on icon at bounding box center [522, 472] width 4 height 7
click at [521, 394] on icon at bounding box center [522, 472] width 11 height 11
click at [579, 394] on icon at bounding box center [581, 472] width 4 height 7
click at [523, 394] on icon at bounding box center [522, 472] width 11 height 11
click at [583, 394] on div at bounding box center [580, 472] width 16 height 16
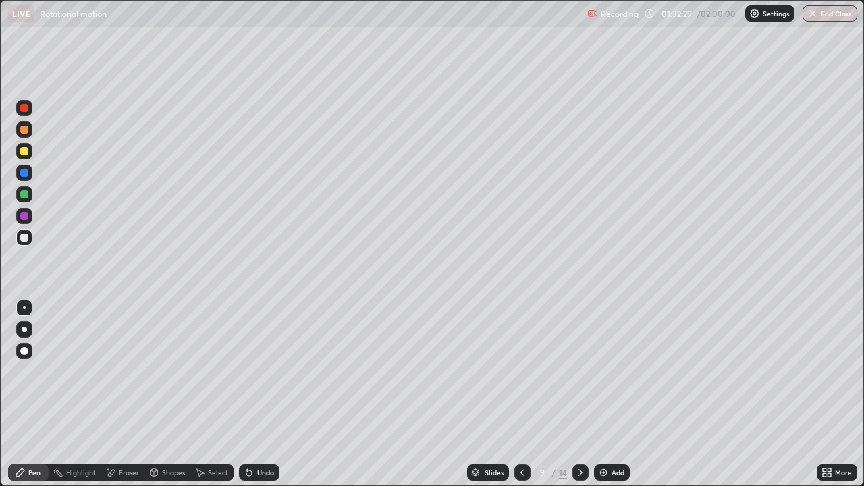
click at [586, 394] on div at bounding box center [580, 472] width 16 height 16
click at [579, 394] on icon at bounding box center [581, 472] width 4 height 7
click at [581, 394] on icon at bounding box center [580, 472] width 11 height 11
click at [579, 394] on icon at bounding box center [581, 472] width 4 height 7
click at [581, 394] on icon at bounding box center [580, 472] width 11 height 11
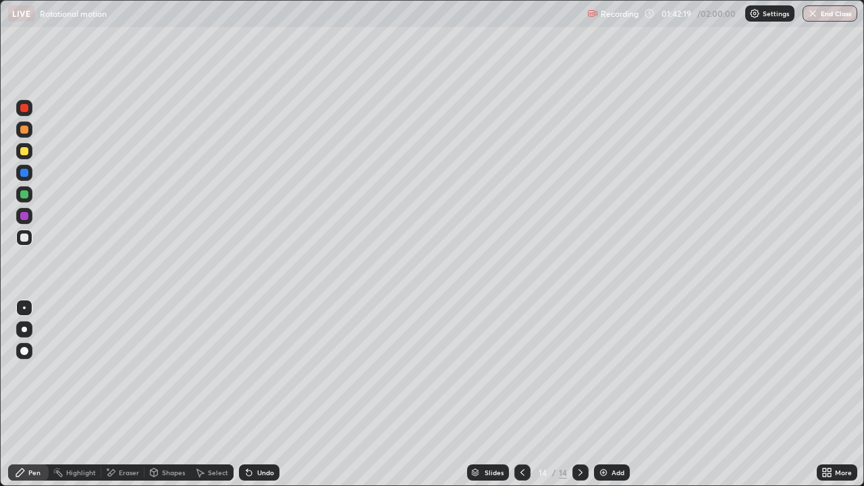
click at [616, 394] on div "Add" at bounding box center [612, 472] width 36 height 16
click at [257, 394] on div "Undo" at bounding box center [265, 472] width 17 height 7
click at [254, 394] on div "Undo" at bounding box center [259, 472] width 41 height 16
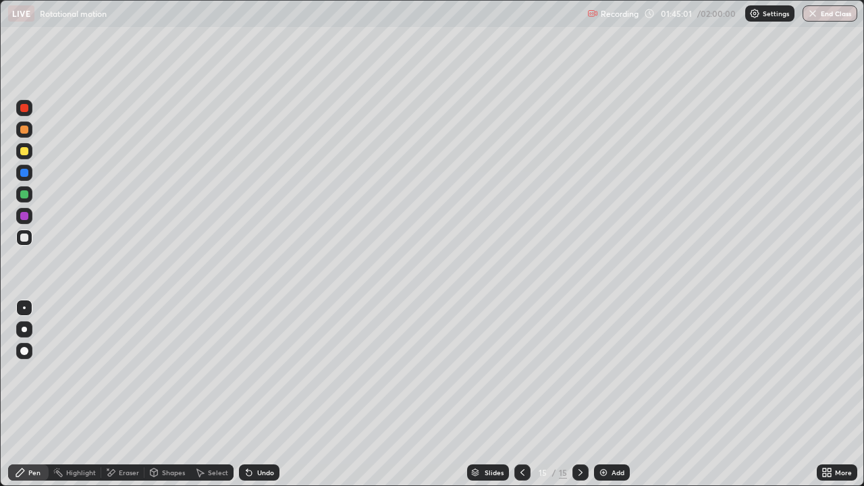
click at [256, 394] on div "Undo" at bounding box center [259, 472] width 41 height 16
click at [257, 394] on div "Undo" at bounding box center [265, 472] width 17 height 7
click at [613, 394] on div "Add" at bounding box center [618, 472] width 13 height 7
click at [259, 394] on div "Undo" at bounding box center [265, 472] width 17 height 7
click at [265, 394] on div "Undo" at bounding box center [265, 472] width 17 height 7
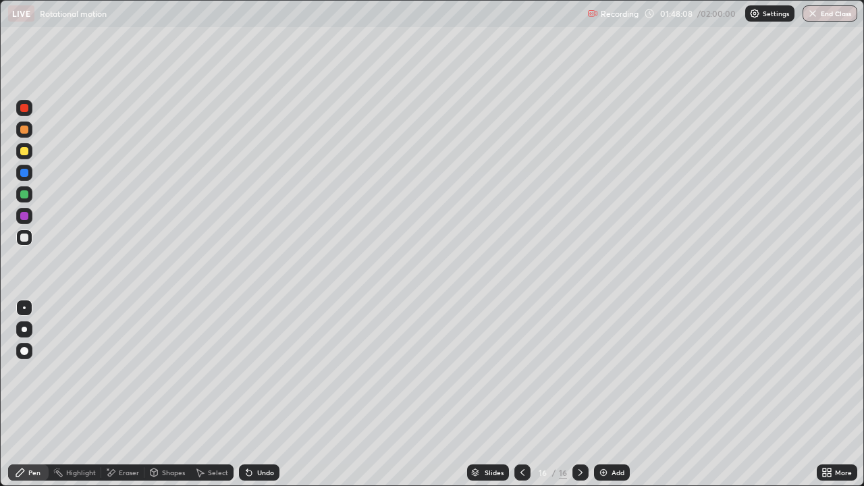
click at [265, 394] on div "Undo" at bounding box center [265, 472] width 17 height 7
click at [259, 394] on div "Undo" at bounding box center [265, 472] width 17 height 7
click at [522, 394] on icon at bounding box center [522, 472] width 11 height 11
click at [576, 394] on icon at bounding box center [580, 472] width 11 height 11
click at [522, 394] on icon at bounding box center [522, 472] width 11 height 11
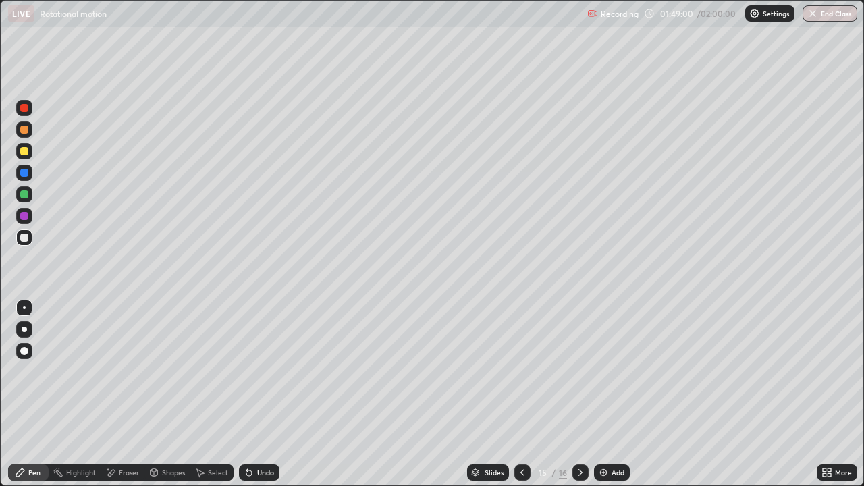
click at [579, 394] on icon at bounding box center [581, 472] width 4 height 7
click at [257, 394] on div "Undo" at bounding box center [259, 472] width 41 height 16
click at [254, 394] on div "Undo" at bounding box center [259, 472] width 41 height 16
click at [520, 394] on div at bounding box center [522, 472] width 16 height 16
click at [580, 394] on div at bounding box center [580, 472] width 16 height 27
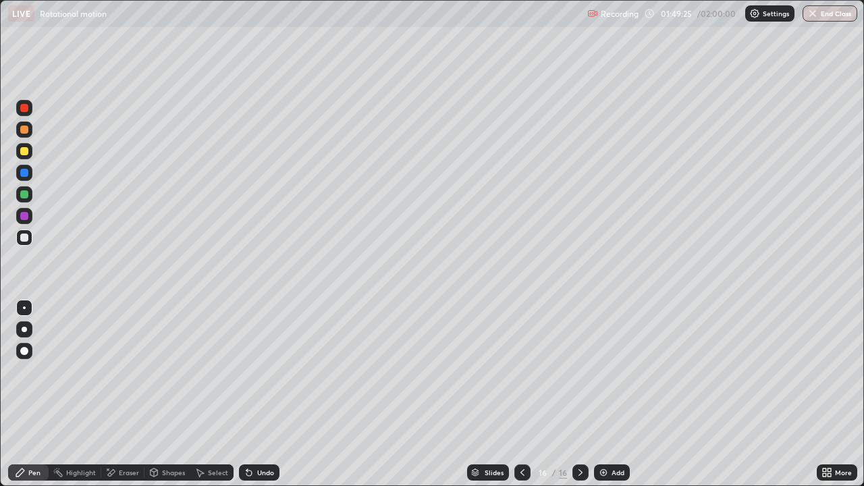
click at [521, 394] on icon at bounding box center [522, 472] width 11 height 11
click at [576, 394] on div at bounding box center [580, 472] width 16 height 16
click at [262, 394] on div "Undo" at bounding box center [265, 472] width 17 height 7
click at [265, 394] on div "Undo" at bounding box center [265, 472] width 17 height 7
click at [270, 394] on div "Undo" at bounding box center [265, 472] width 17 height 7
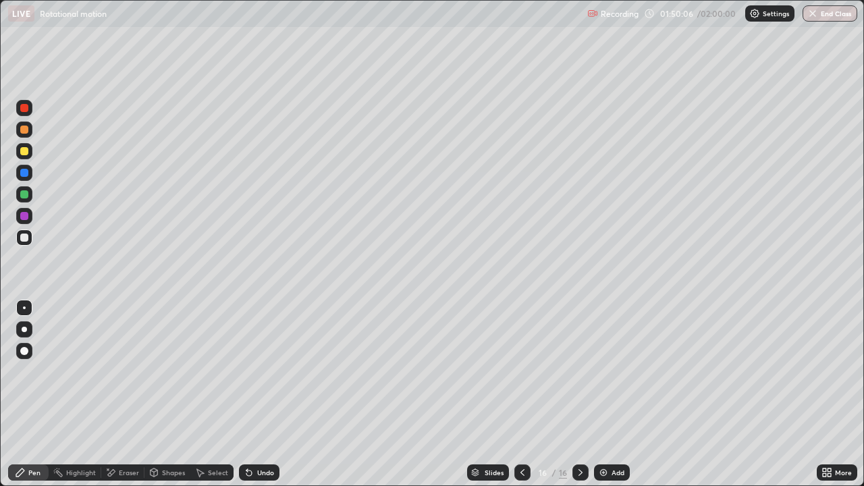
click at [263, 394] on div "Undo" at bounding box center [259, 472] width 41 height 16
click at [522, 394] on icon at bounding box center [522, 472] width 11 height 11
click at [579, 394] on div at bounding box center [580, 472] width 16 height 16
click at [617, 394] on div "Add" at bounding box center [618, 472] width 13 height 7
click at [242, 394] on div "Undo" at bounding box center [259, 472] width 41 height 16
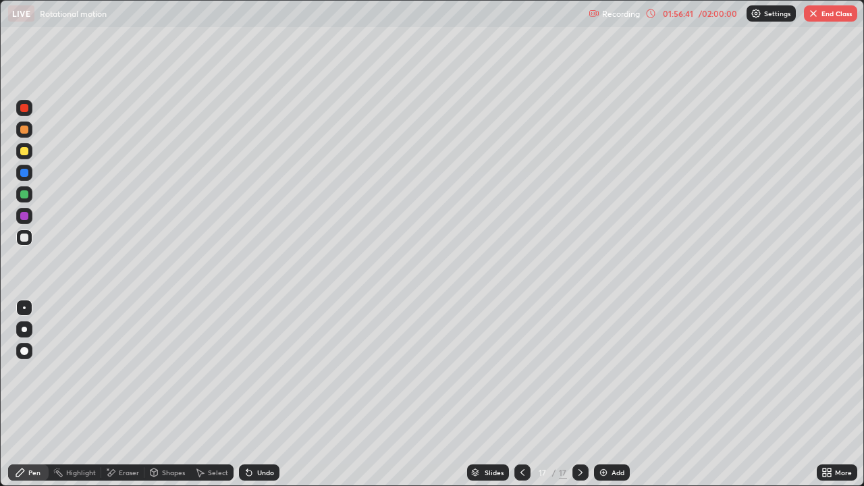
click at [252, 394] on icon at bounding box center [249, 472] width 11 height 11
click at [122, 394] on div "Eraser" at bounding box center [129, 472] width 20 height 7
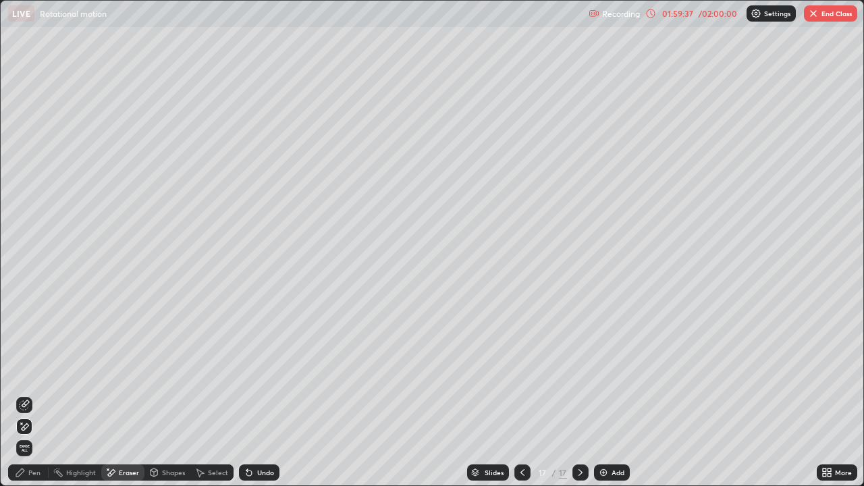
click at [613, 394] on div "Add" at bounding box center [618, 472] width 13 height 7
click at [37, 394] on div "Pen" at bounding box center [28, 472] width 41 height 16
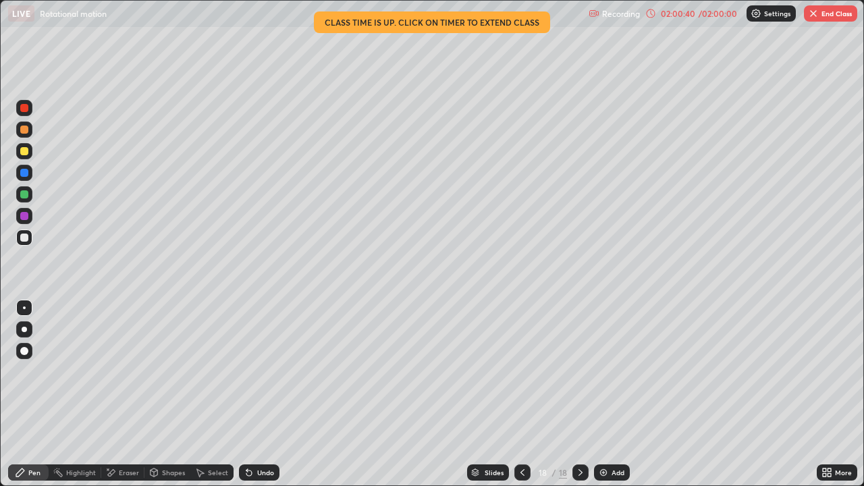
click at [239, 394] on div "Undo" at bounding box center [259, 472] width 41 height 16
click at [261, 394] on div "Undo" at bounding box center [265, 472] width 17 height 7
click at [521, 394] on icon at bounding box center [522, 472] width 11 height 11
click at [846, 394] on div "More" at bounding box center [843, 472] width 17 height 7
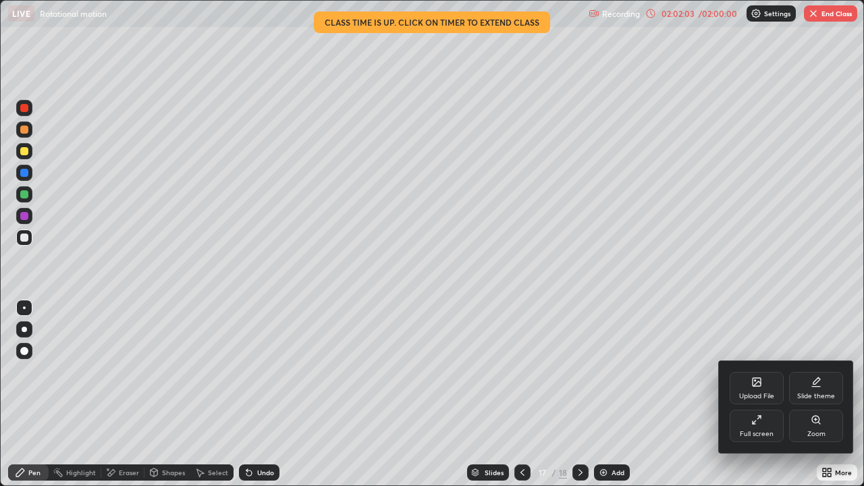
click at [751, 394] on div "Full screen" at bounding box center [757, 426] width 54 height 32
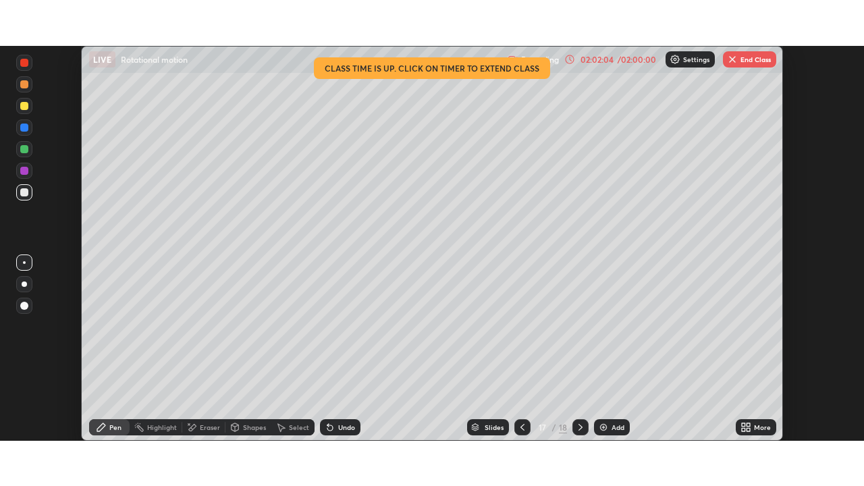
scroll to position [67109, 66640]
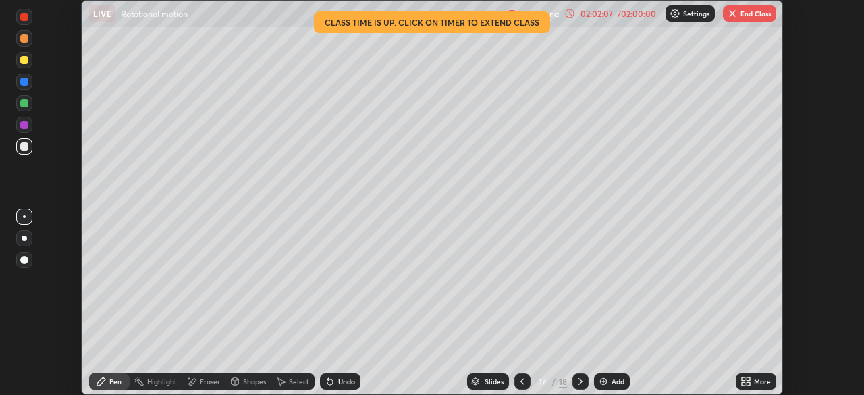
click at [761, 379] on div "More" at bounding box center [762, 381] width 17 height 7
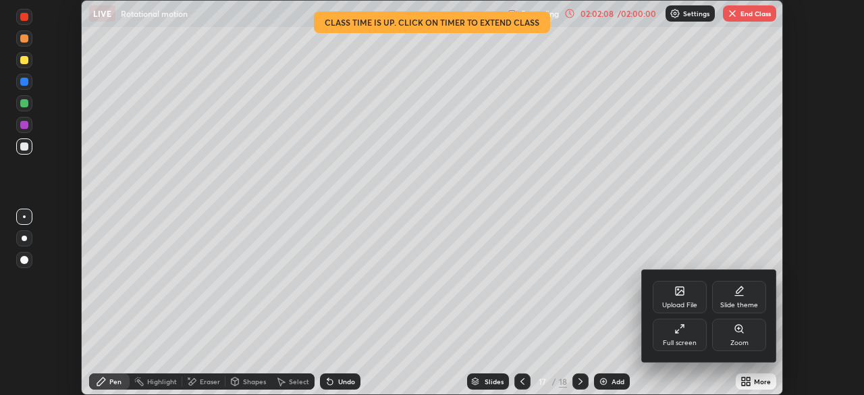
click at [691, 340] on div "Full screen" at bounding box center [680, 343] width 34 height 7
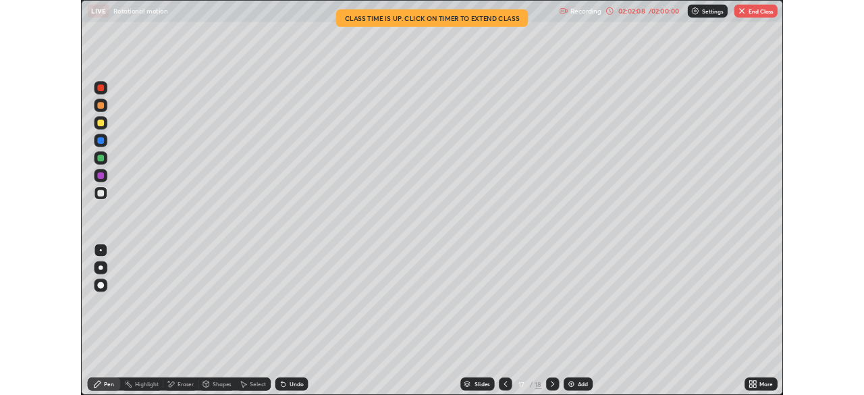
scroll to position [486, 864]
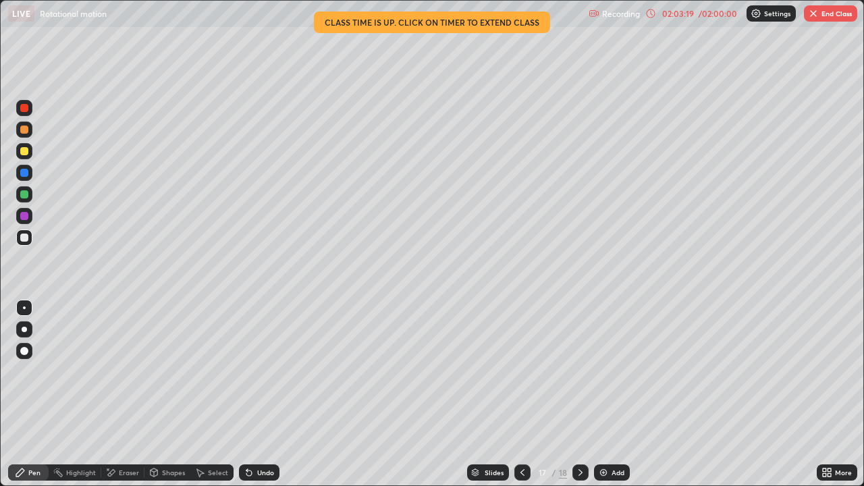
click at [572, 394] on div at bounding box center [580, 472] width 16 height 16
click at [527, 394] on div at bounding box center [522, 472] width 16 height 16
click at [579, 394] on icon at bounding box center [580, 472] width 11 height 11
click at [521, 394] on icon at bounding box center [522, 472] width 11 height 11
click at [579, 394] on icon at bounding box center [580, 472] width 11 height 11
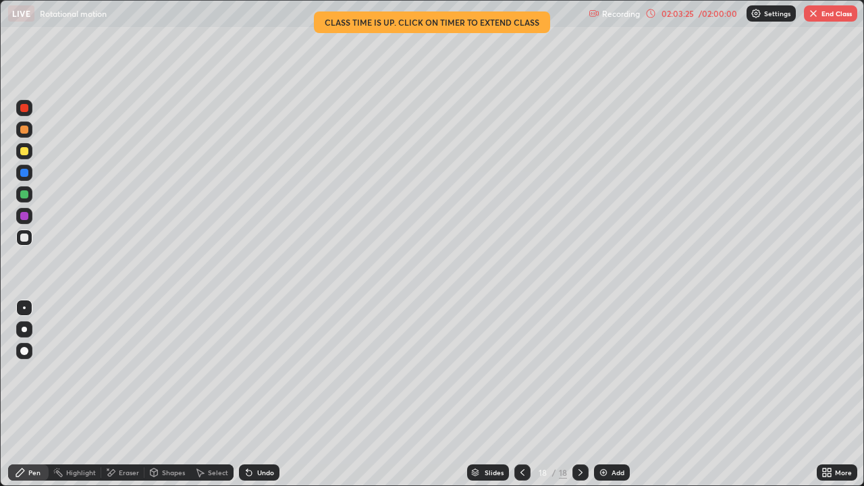
click at [517, 394] on icon at bounding box center [522, 472] width 11 height 11
click at [579, 394] on icon at bounding box center [580, 472] width 11 height 11
click at [836, 394] on div "More" at bounding box center [843, 472] width 17 height 7
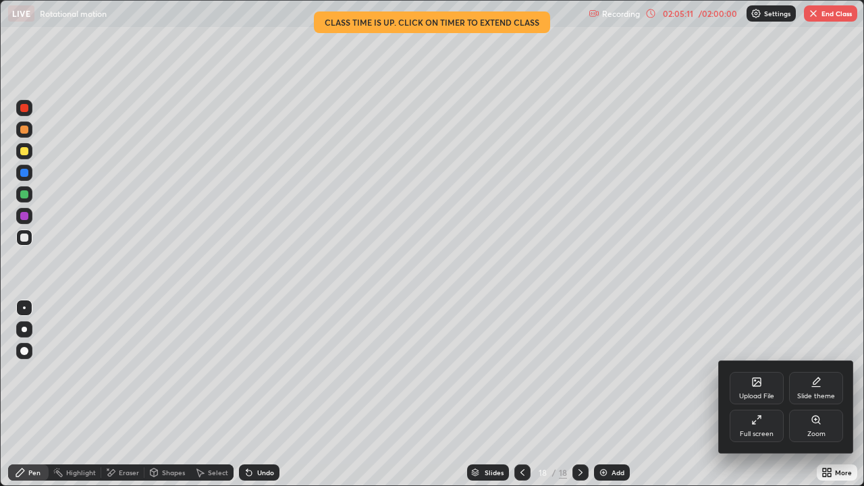
click at [766, 394] on div "Full screen" at bounding box center [757, 434] width 34 height 7
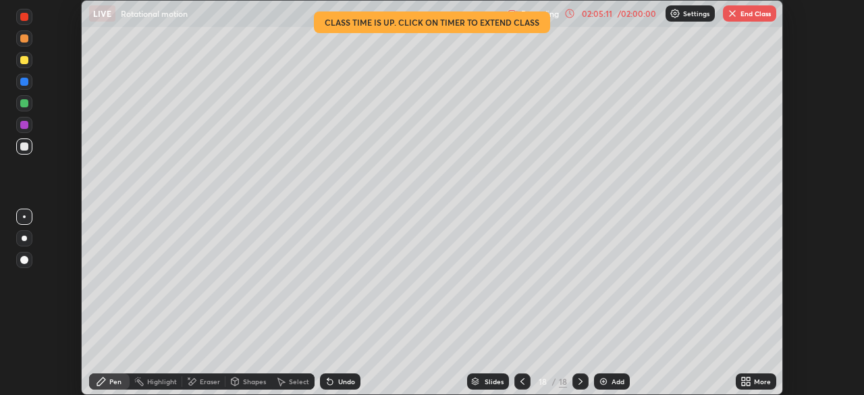
scroll to position [67109, 66640]
click at [749, 17] on button "End Class" at bounding box center [749, 13] width 53 height 16
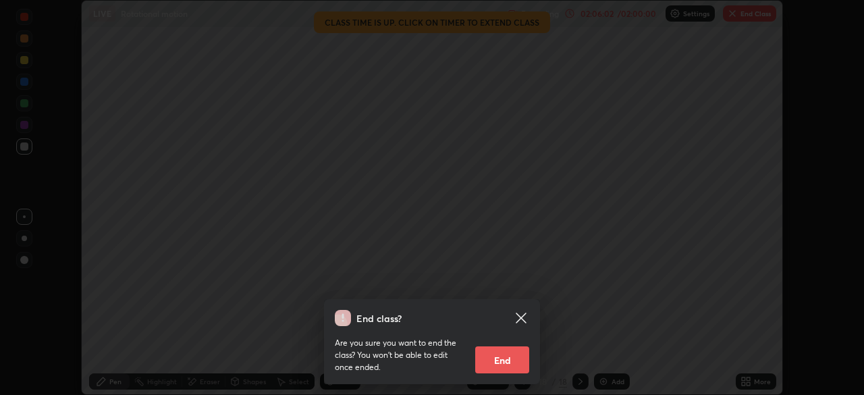
click at [512, 367] on button "End" at bounding box center [502, 359] width 54 height 27
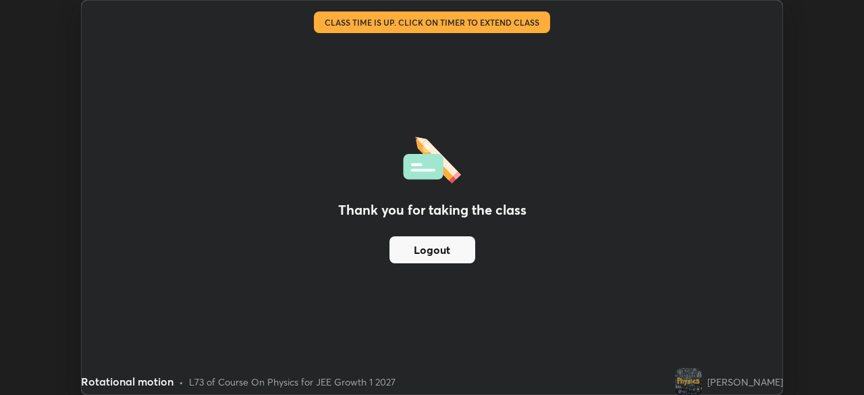
click at [455, 250] on button "Logout" at bounding box center [432, 249] width 86 height 27
